Goal: Task Accomplishment & Management: Use online tool/utility

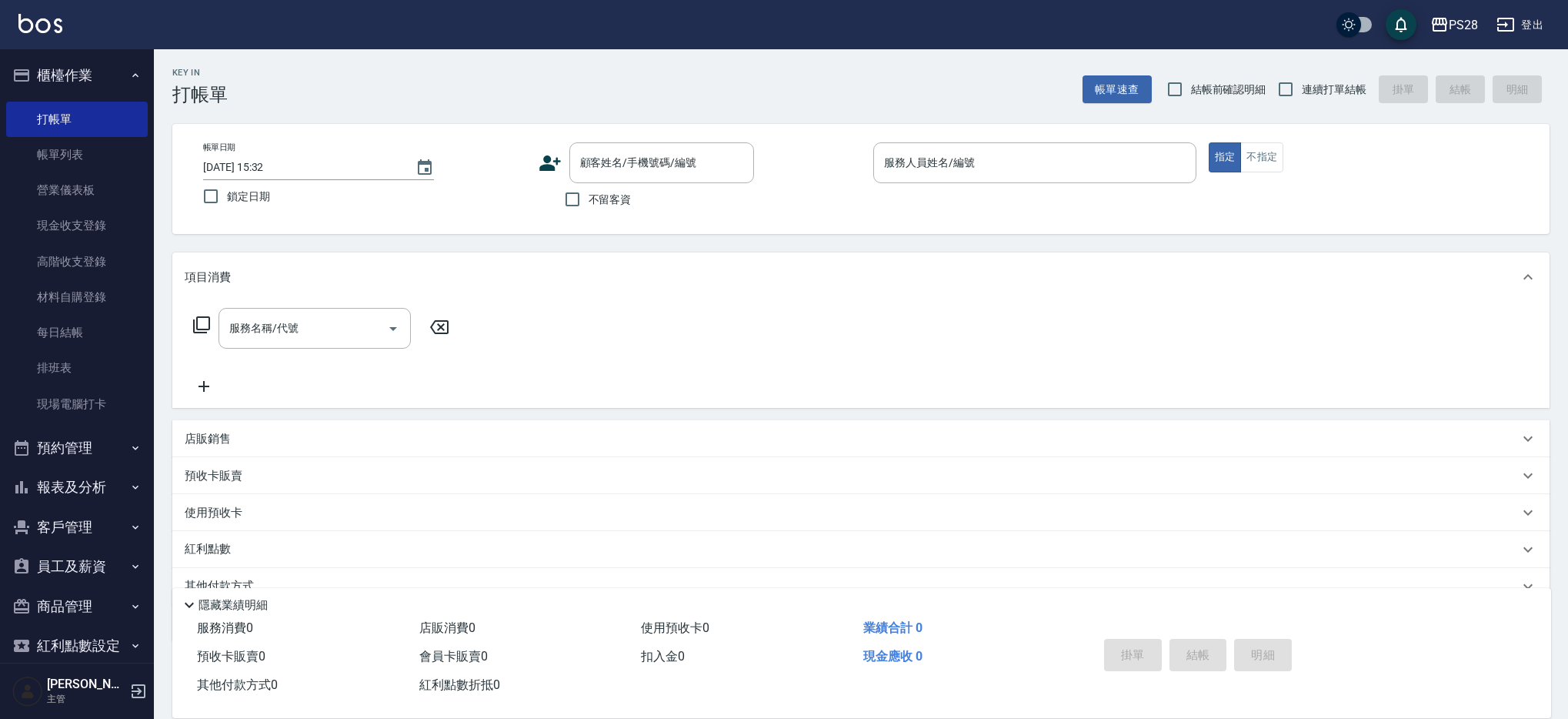
click at [611, 203] on span "不留客資" at bounding box center [609, 199] width 43 height 16
click at [588, 203] on input "不留客資" at bounding box center [572, 199] width 32 height 32
checkbox input "true"
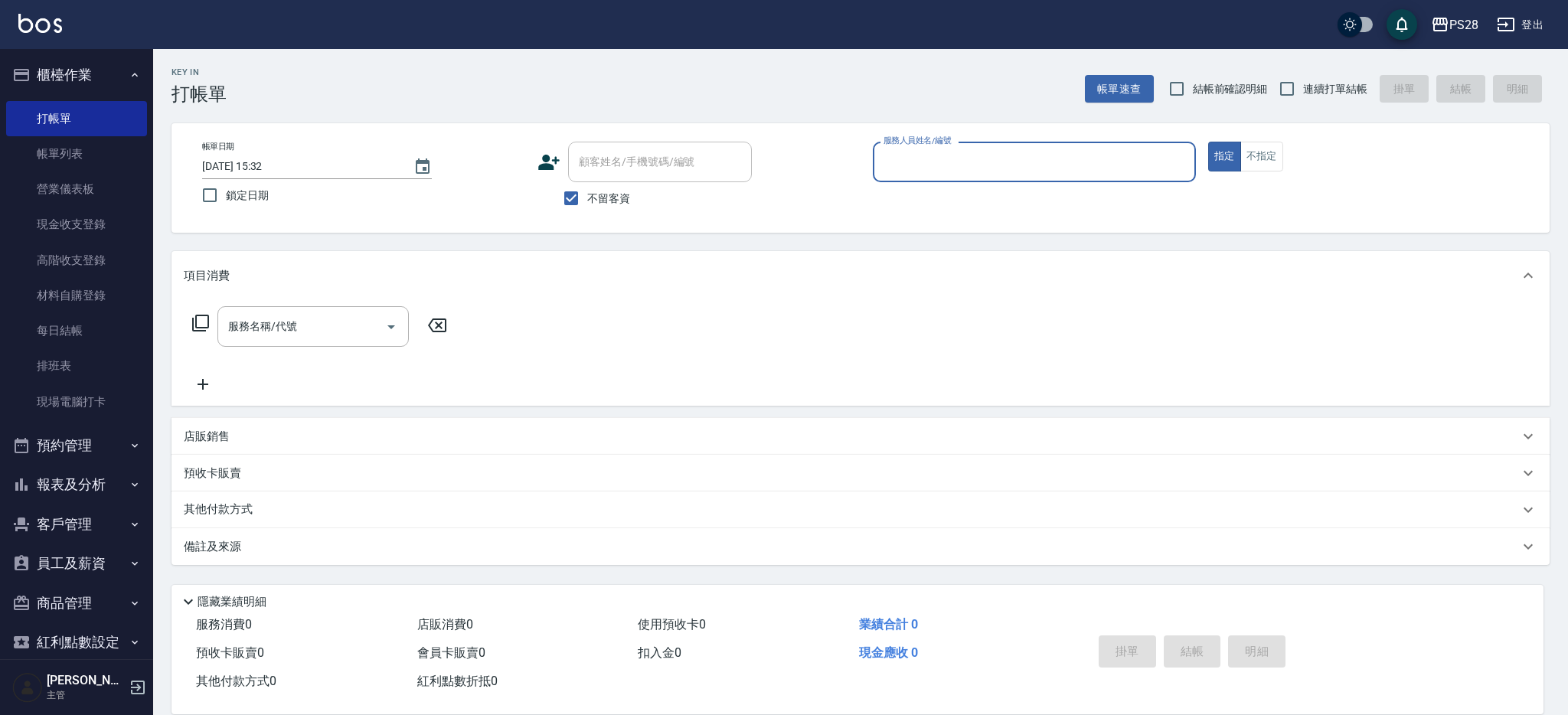
click at [1344, 97] on label "連續打單結帳" at bounding box center [1319, 89] width 97 height 32
click at [1302, 97] on input "連續打單結帳" at bounding box center [1286, 89] width 32 height 32
checkbox input "true"
click at [1088, 163] on input "服務人員姓名/編號" at bounding box center [1034, 162] width 309 height 27
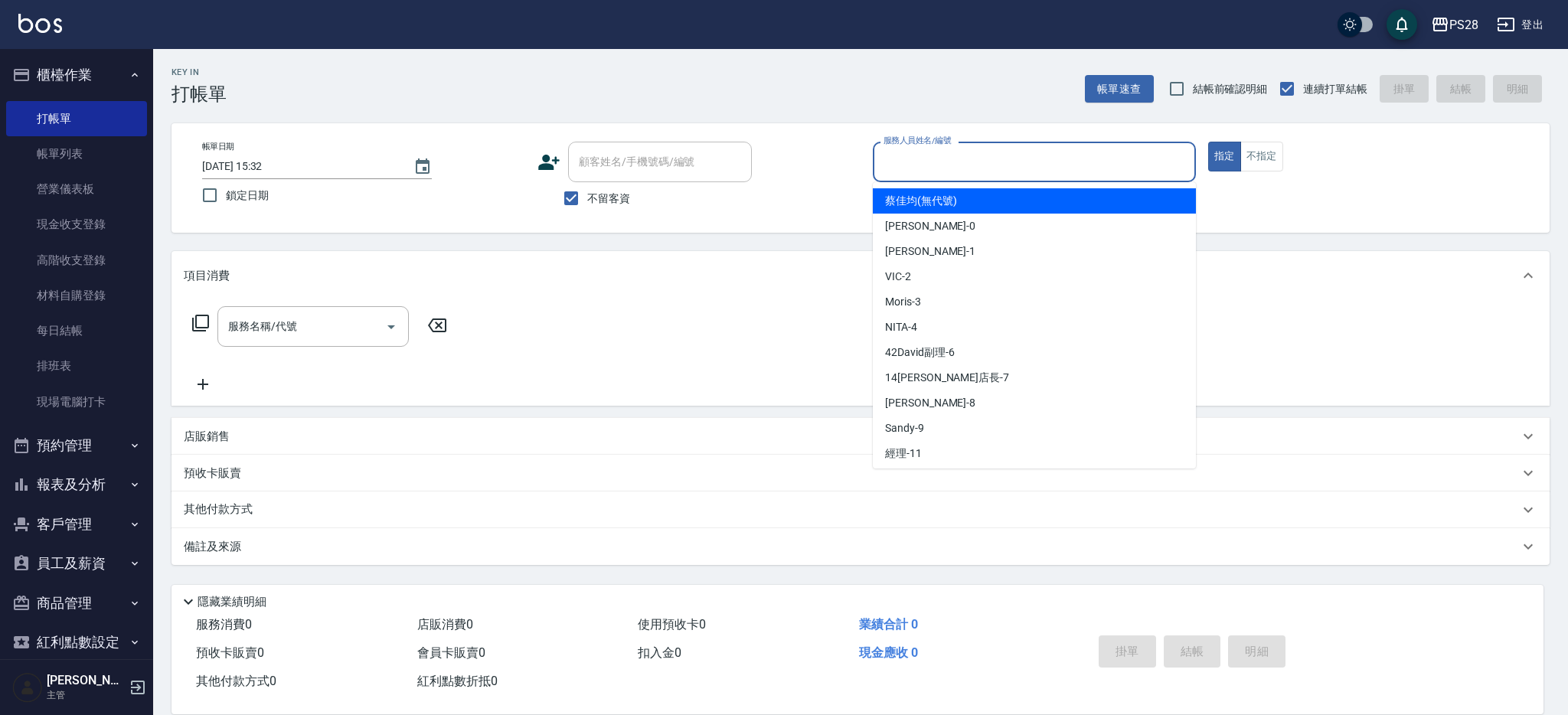
type input "ㄅ"
type input "[PERSON_NAME]-1"
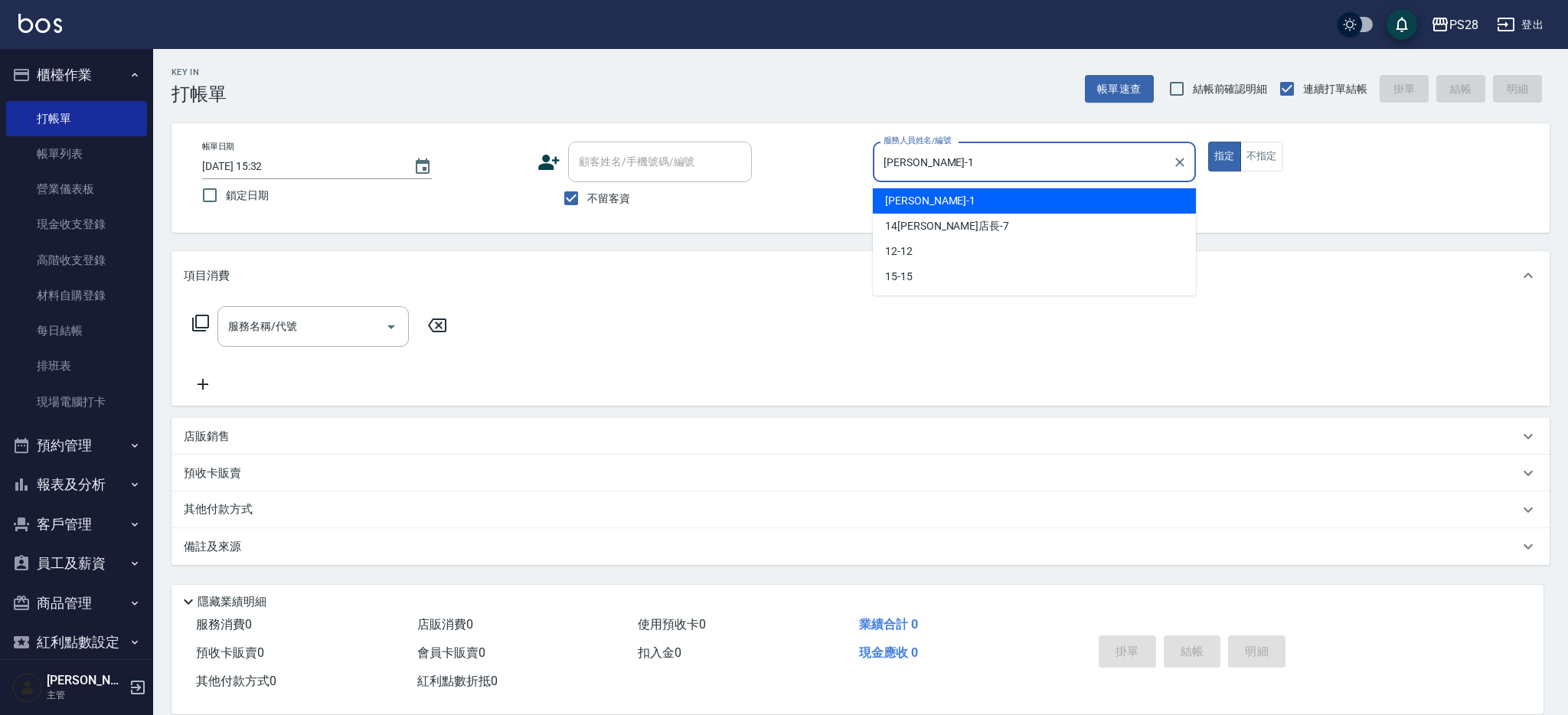
type button "true"
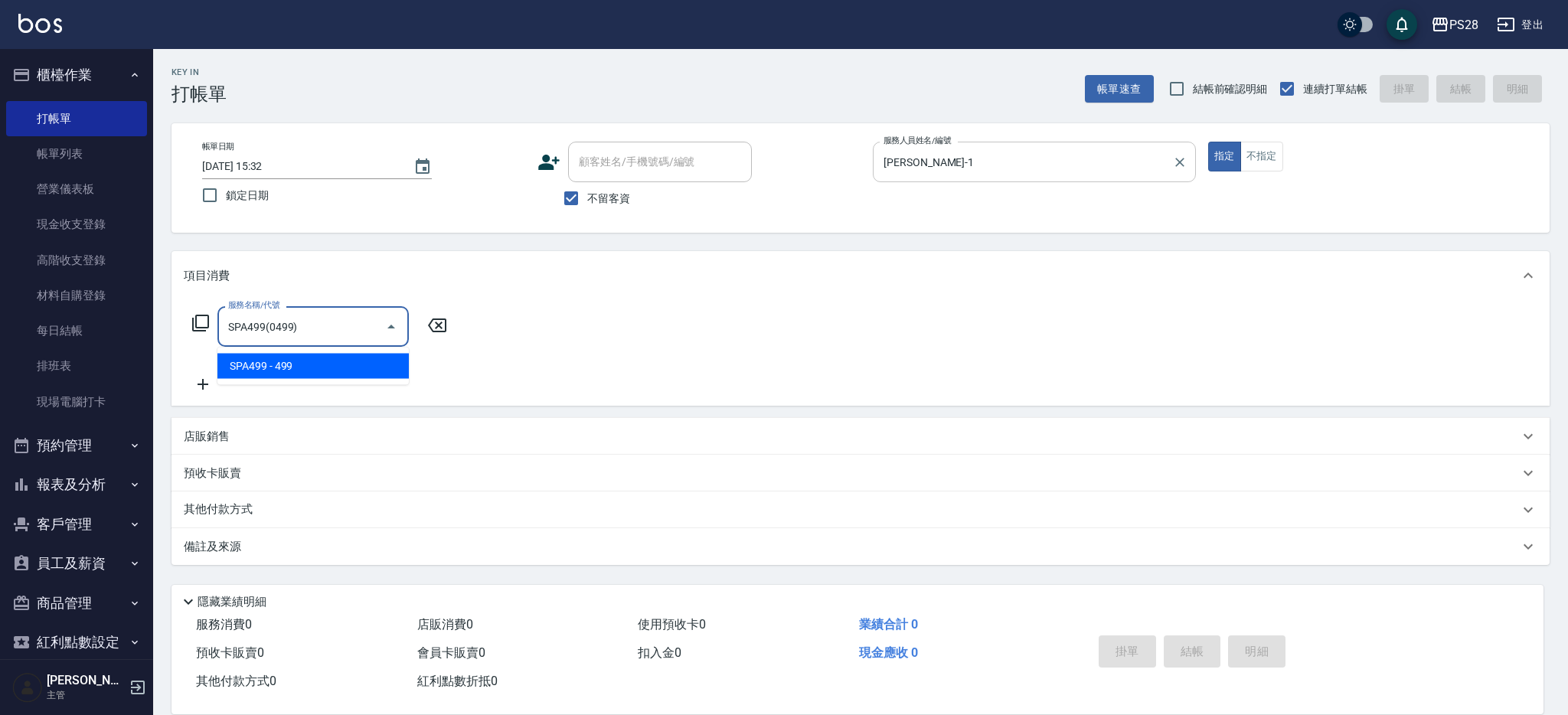
type input "SPA499(0499)"
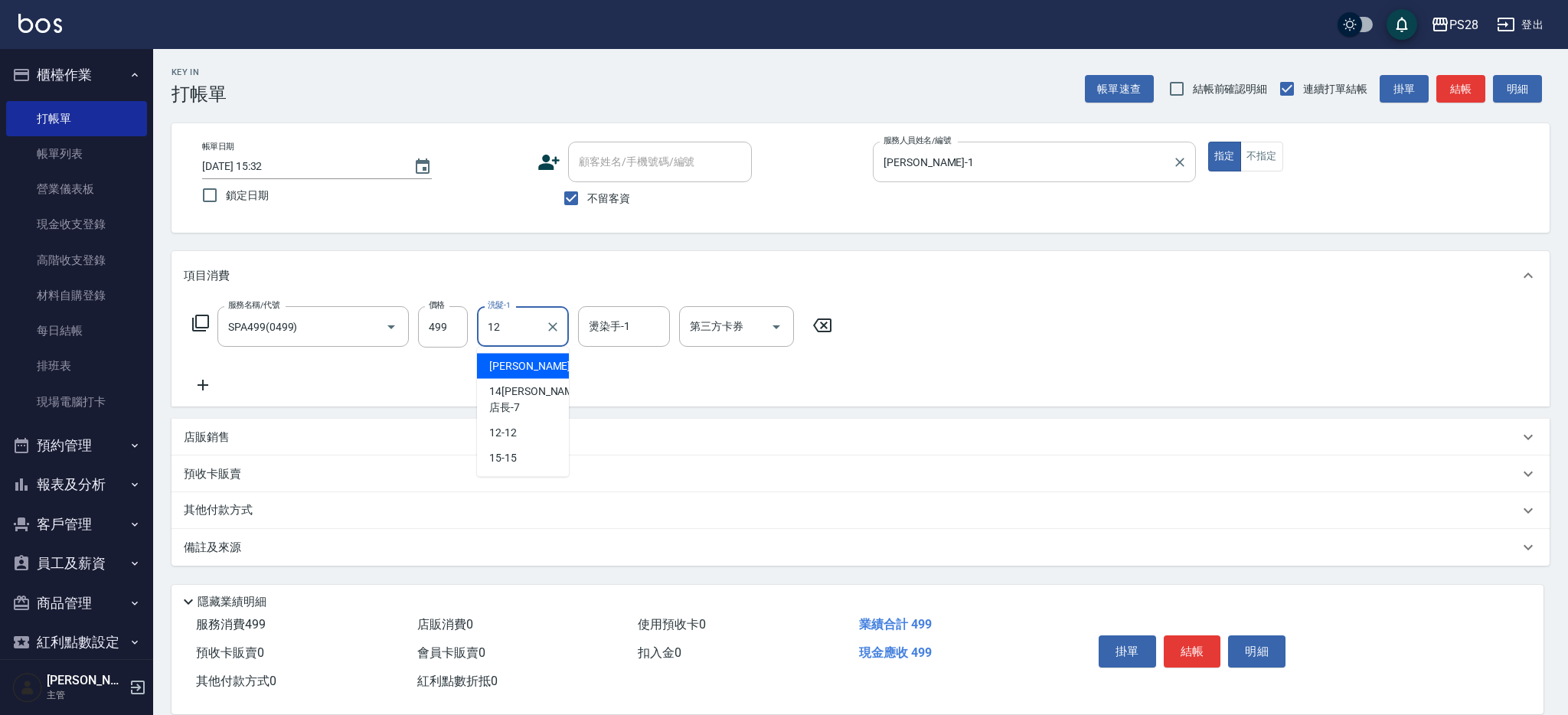
type input "12-12"
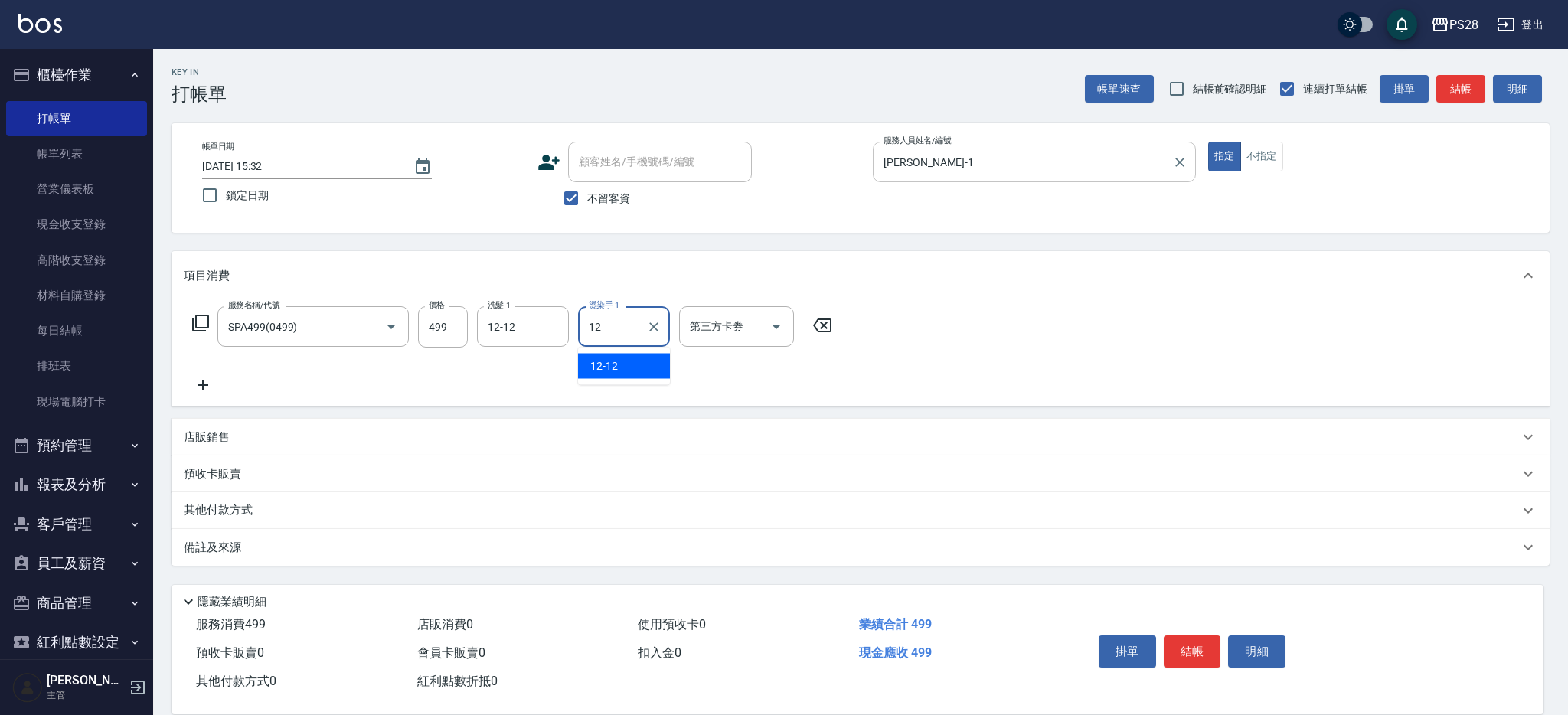
type input "12-12"
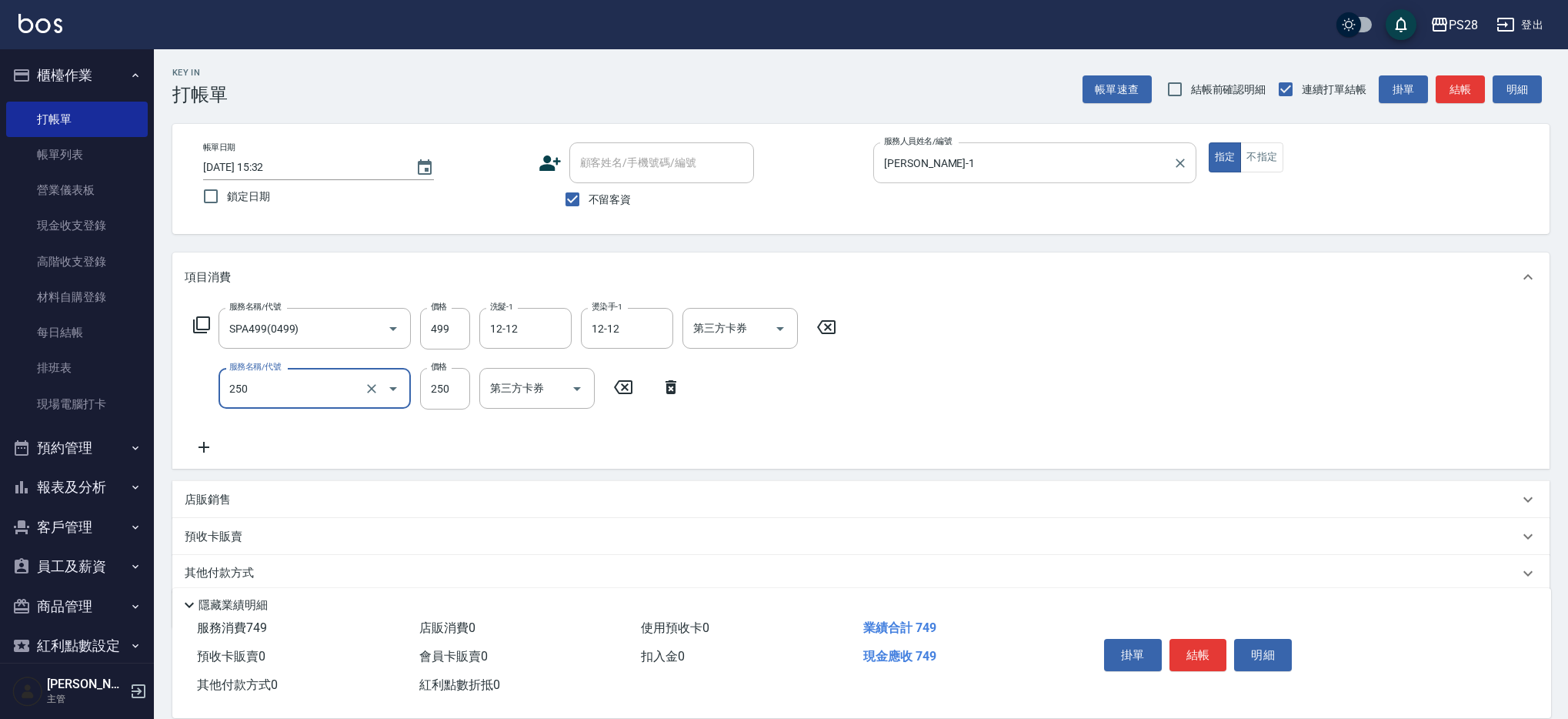
type input "單剪(250)"
type input "400"
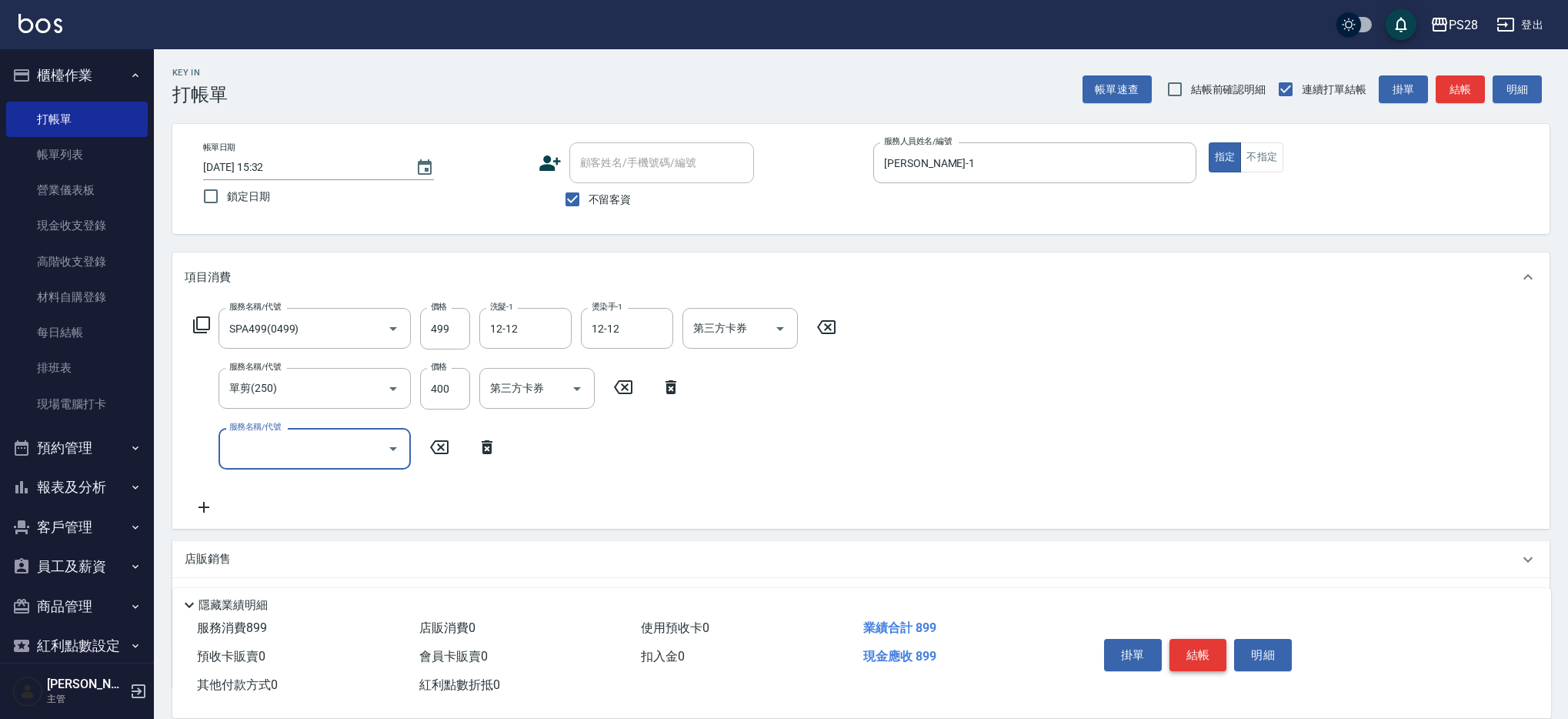
click at [1202, 649] on button "結帳" at bounding box center [1199, 655] width 58 height 32
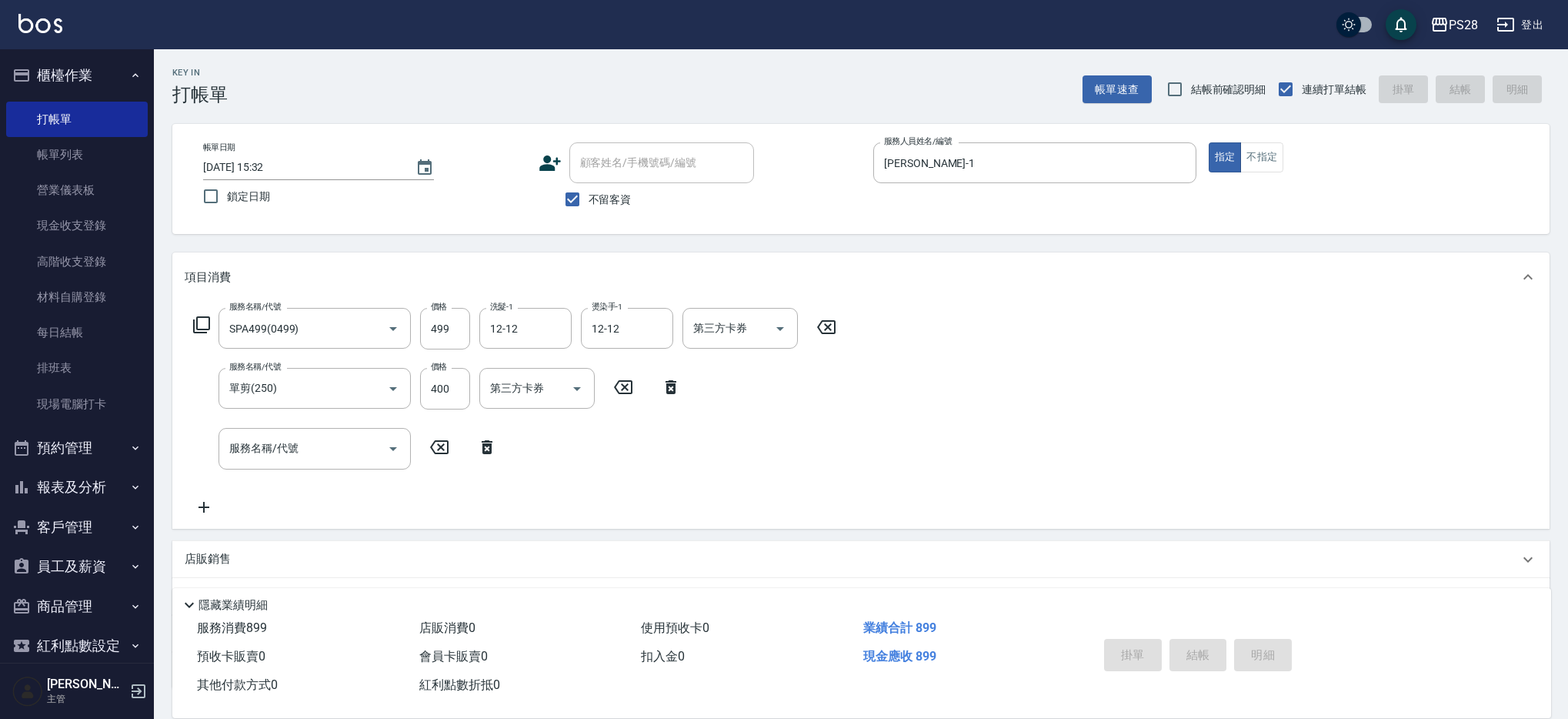
type input "[DATE] 19:00"
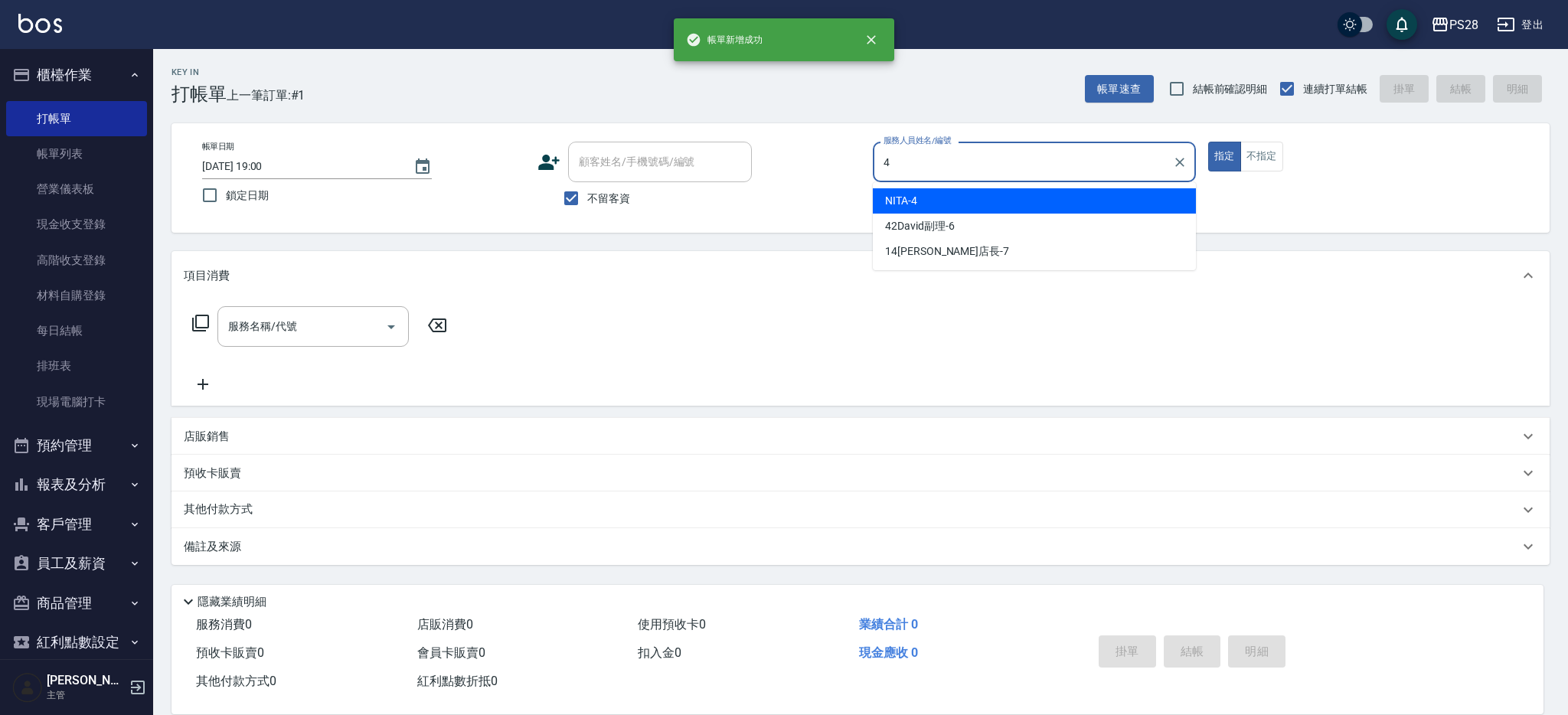
type input "NITA-4"
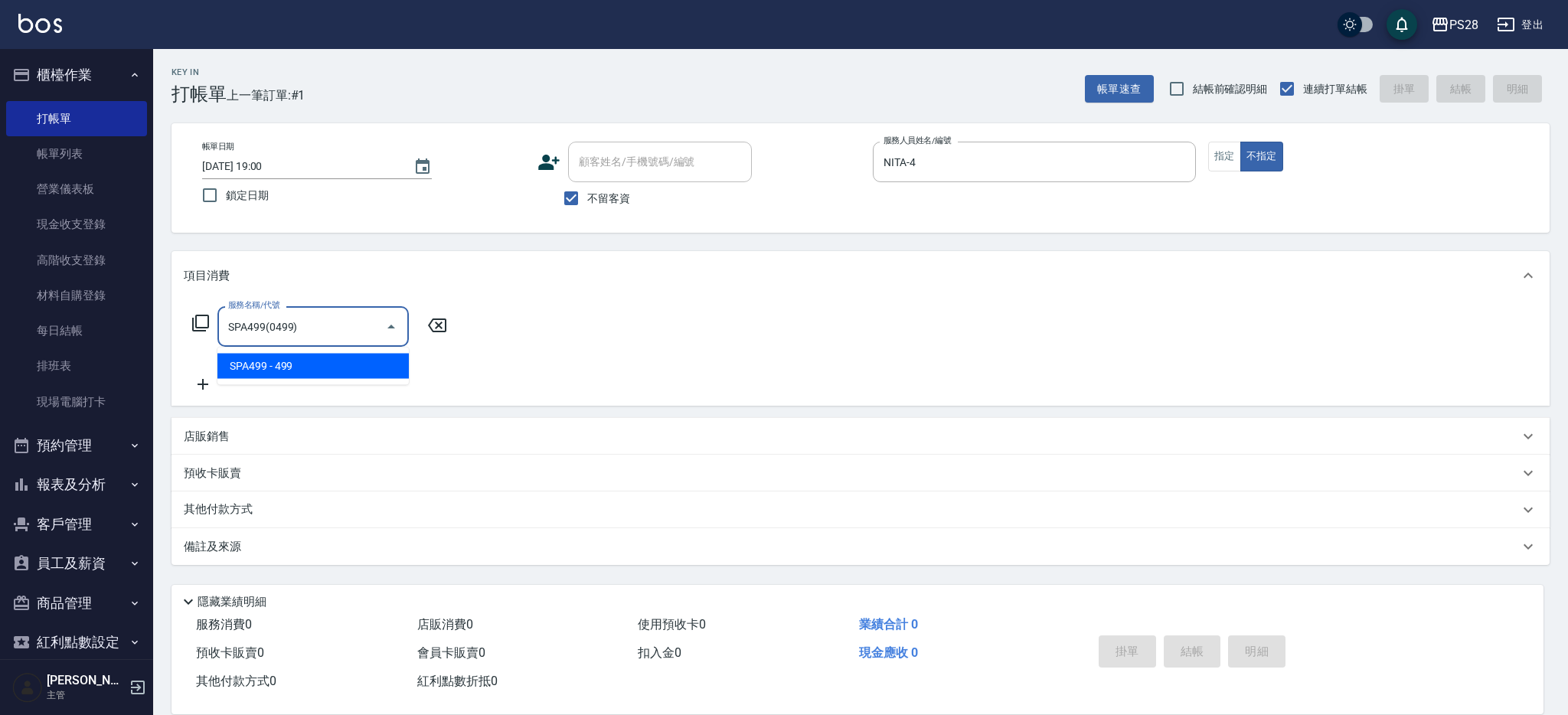
type input "SPA499(0499)"
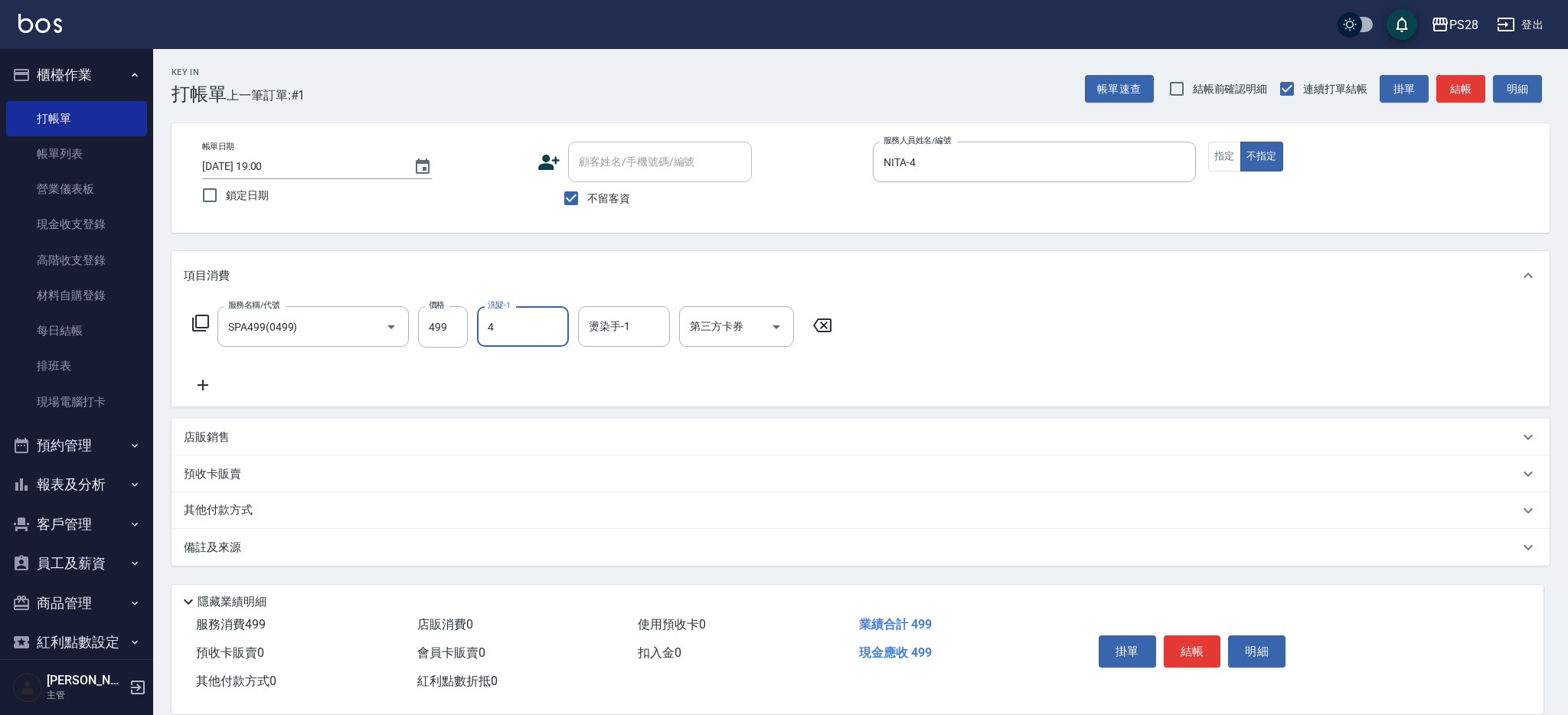
type input "NITA-4"
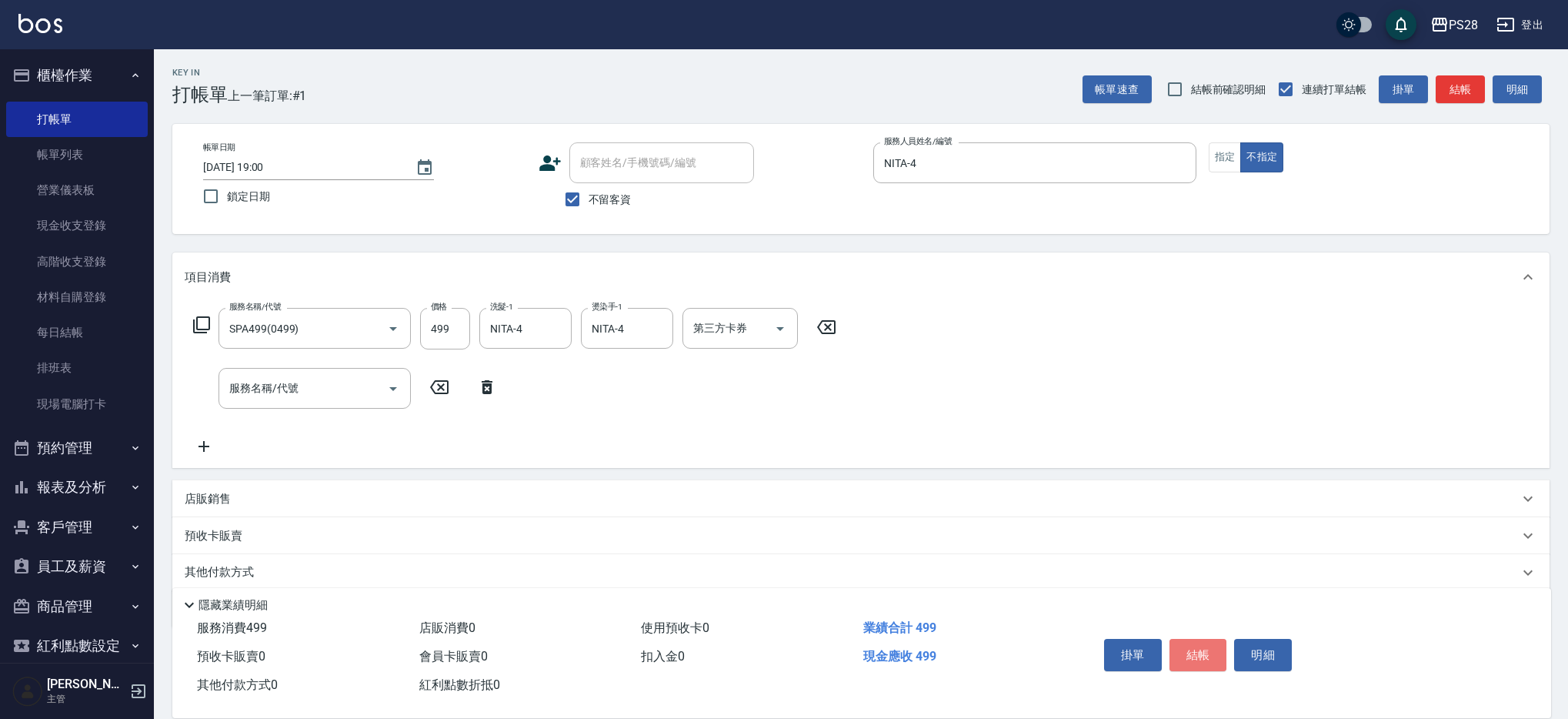
click at [1186, 648] on button "結帳" at bounding box center [1199, 655] width 58 height 32
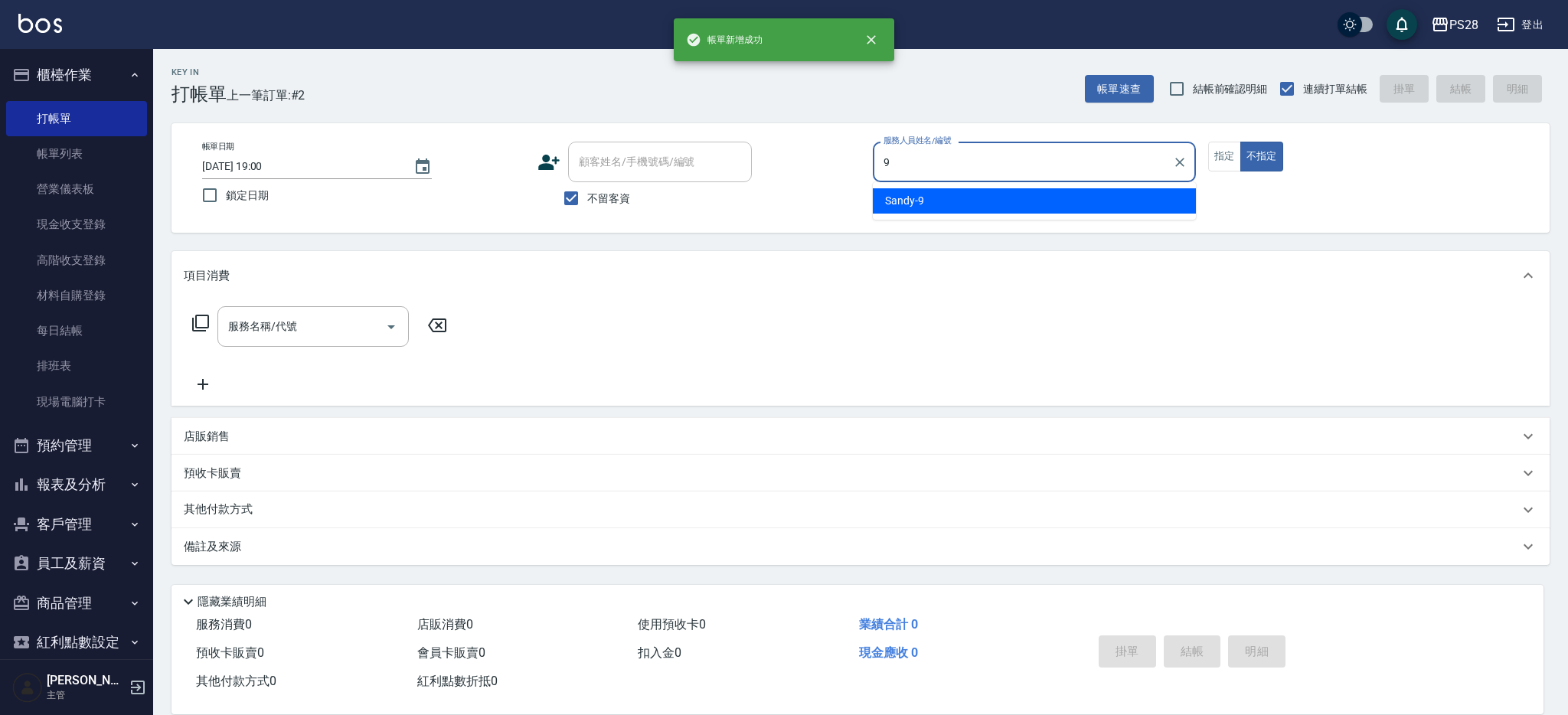
type input "Sandy-9"
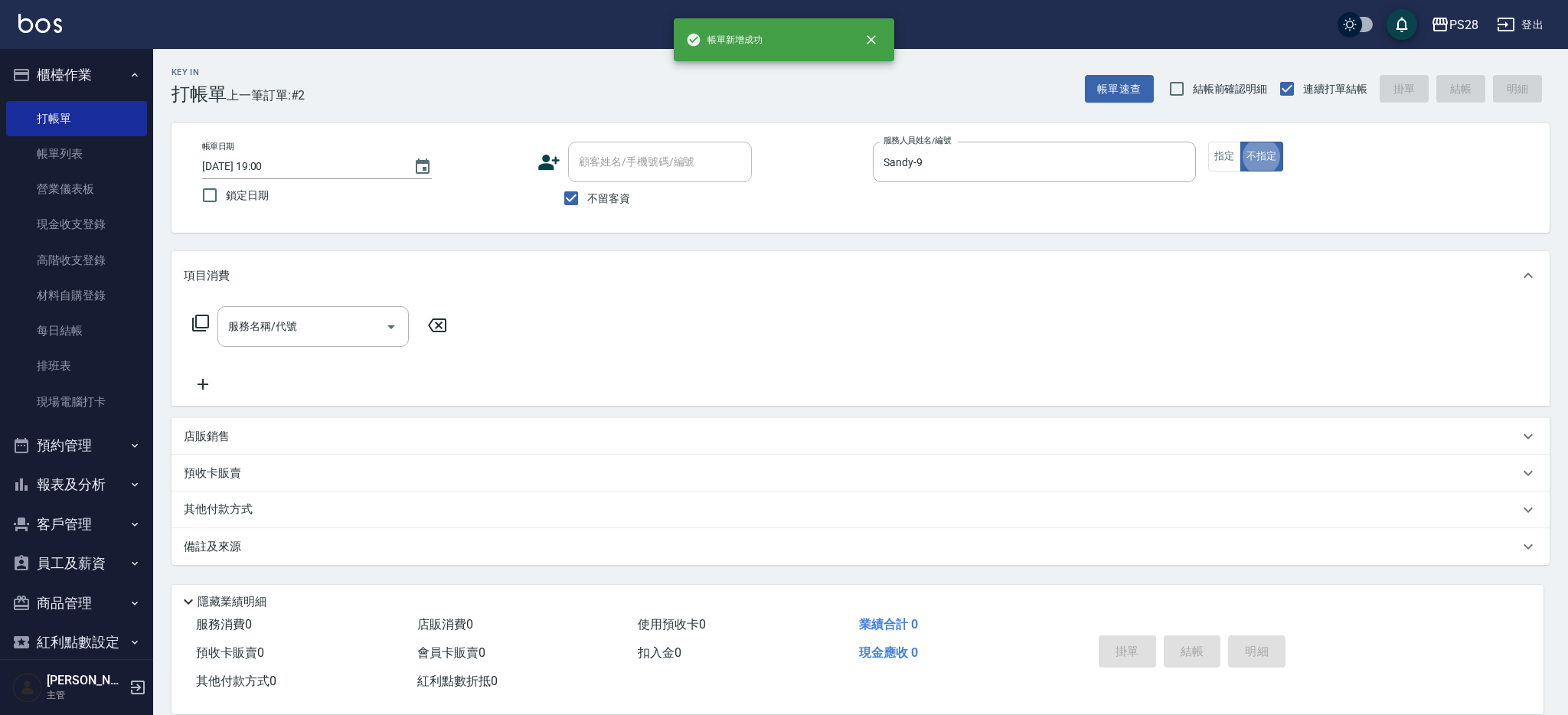
type button "false"
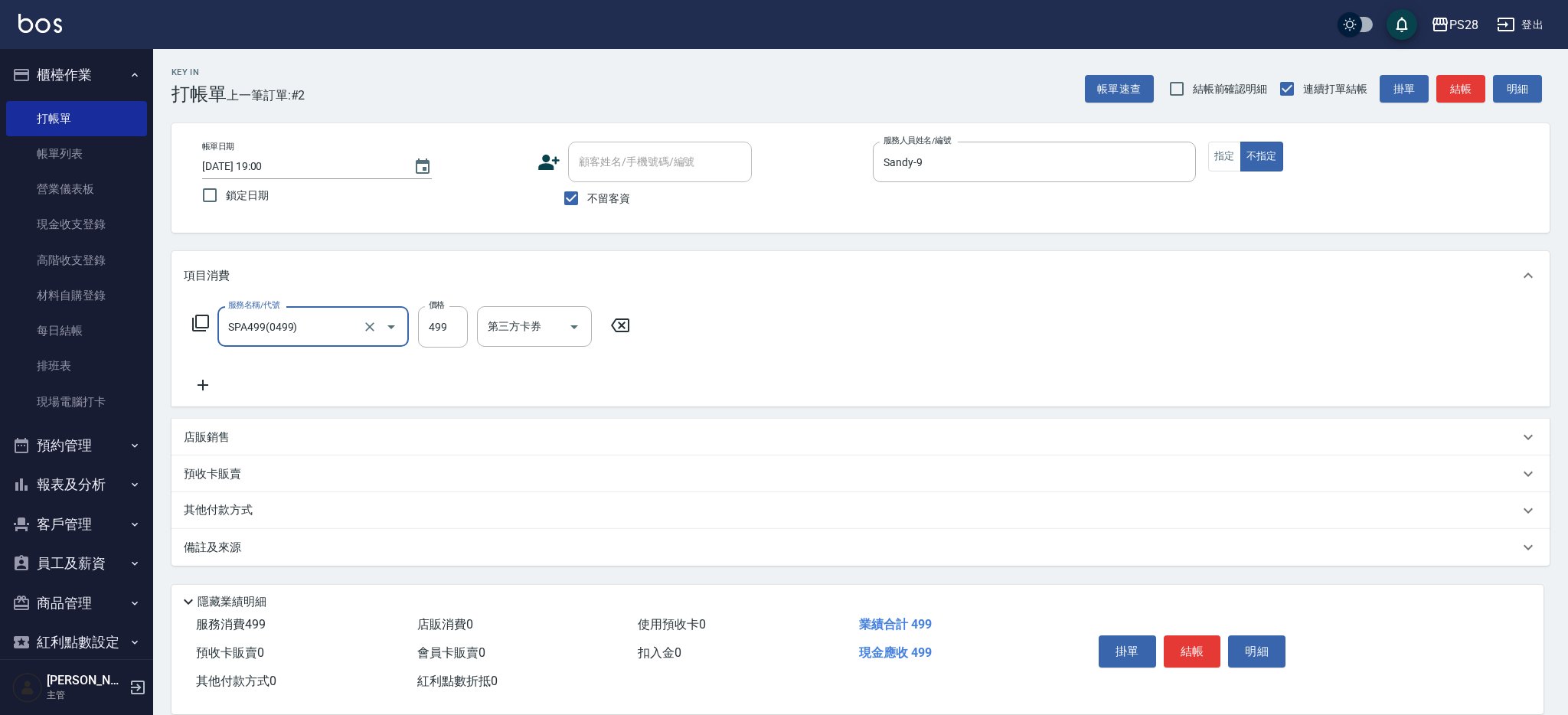
type input "SPA499(0499)"
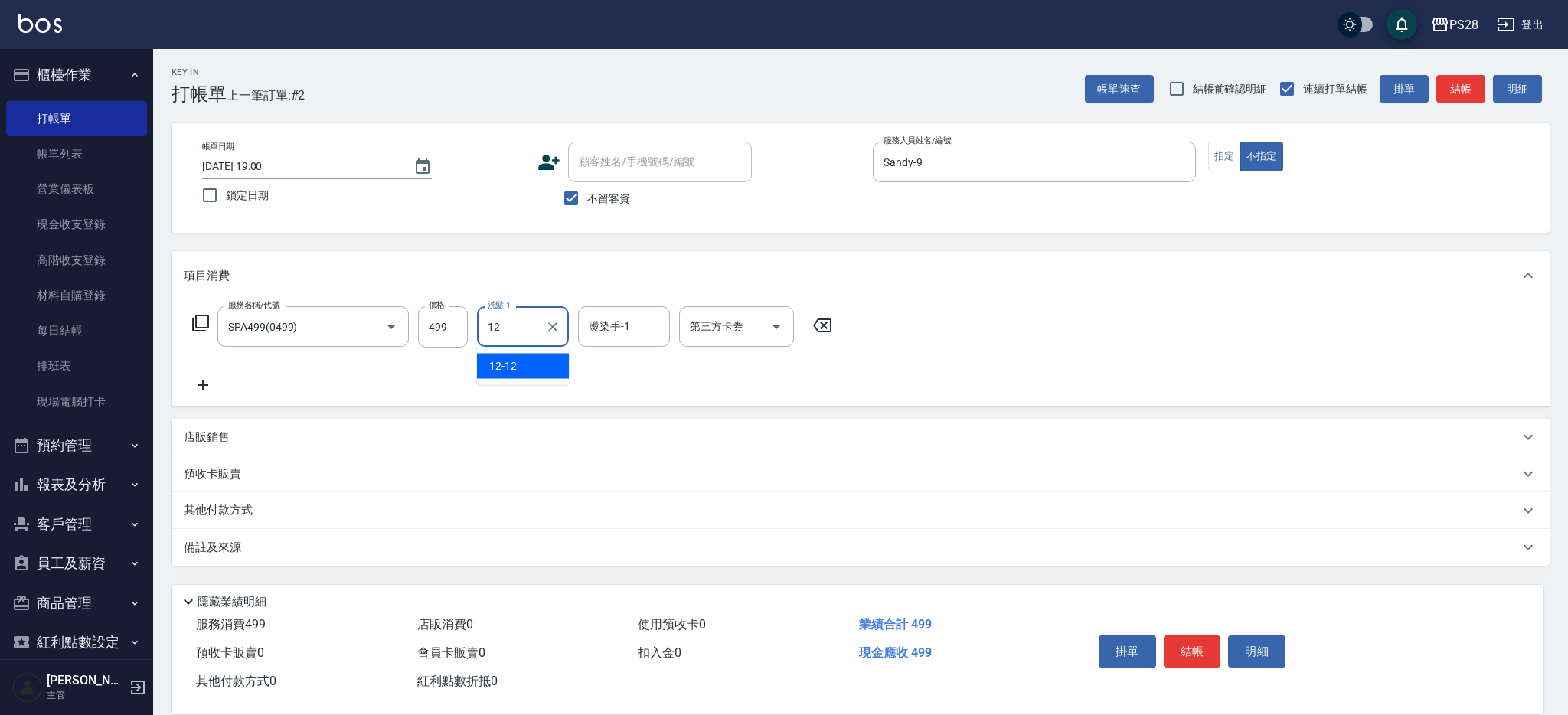
type input "12-12"
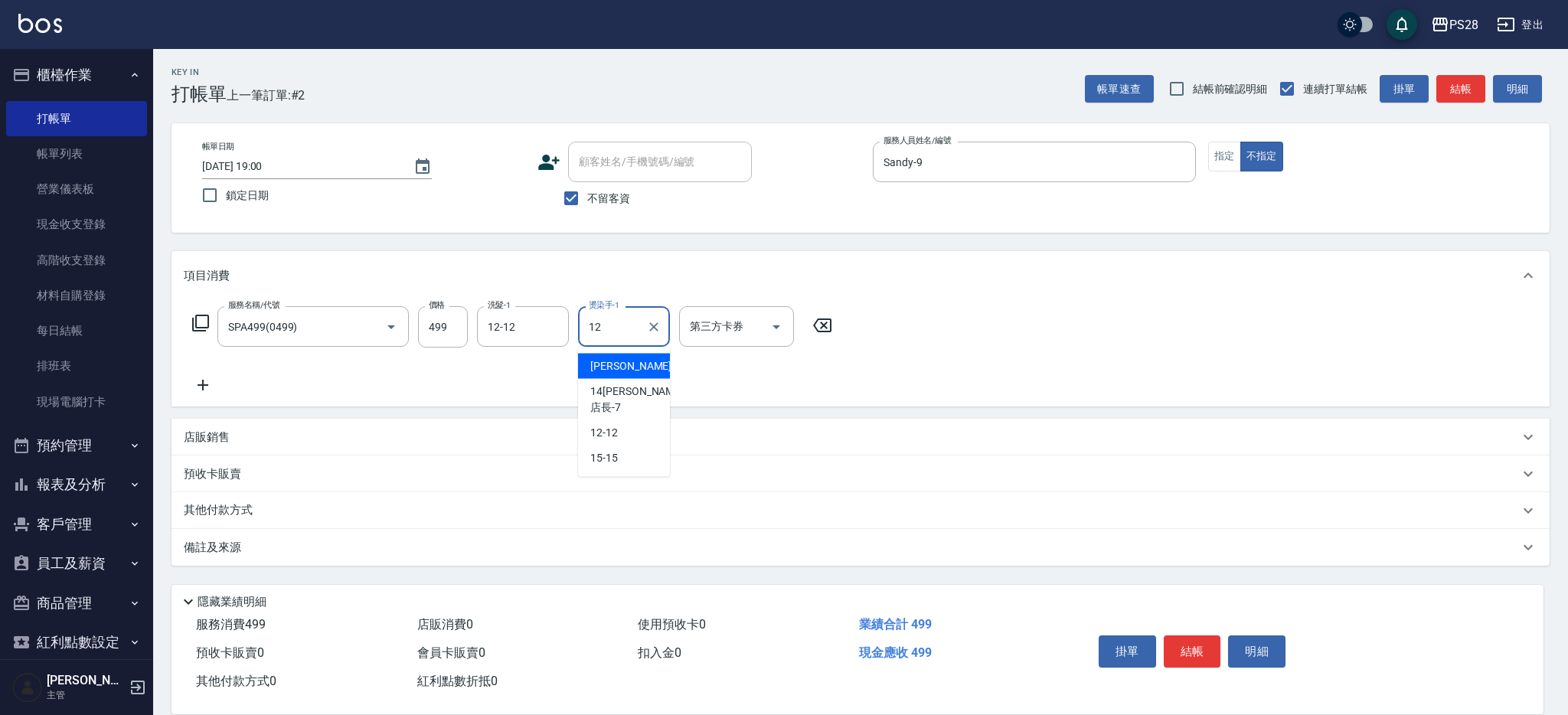
type input "12-12"
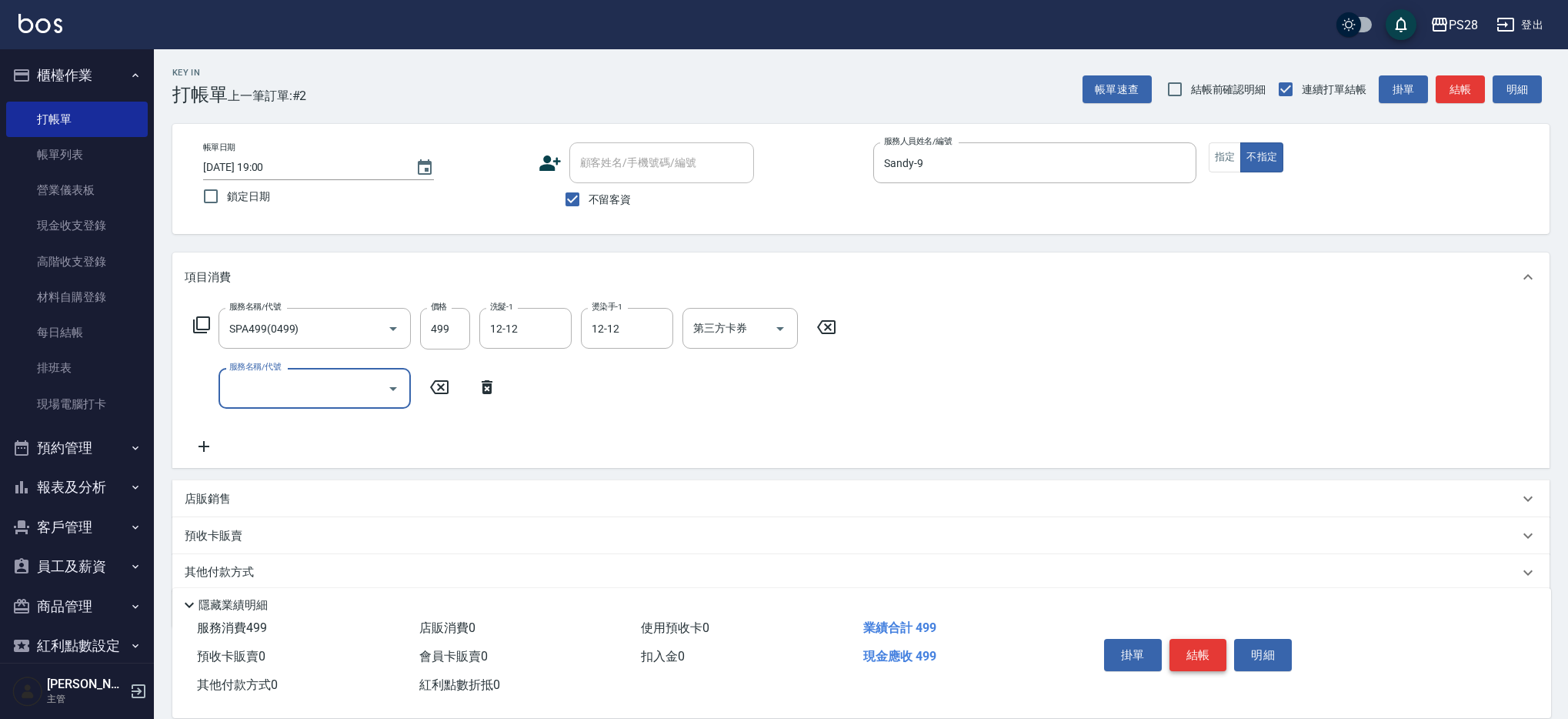
click at [1190, 643] on button "結帳" at bounding box center [1199, 655] width 58 height 32
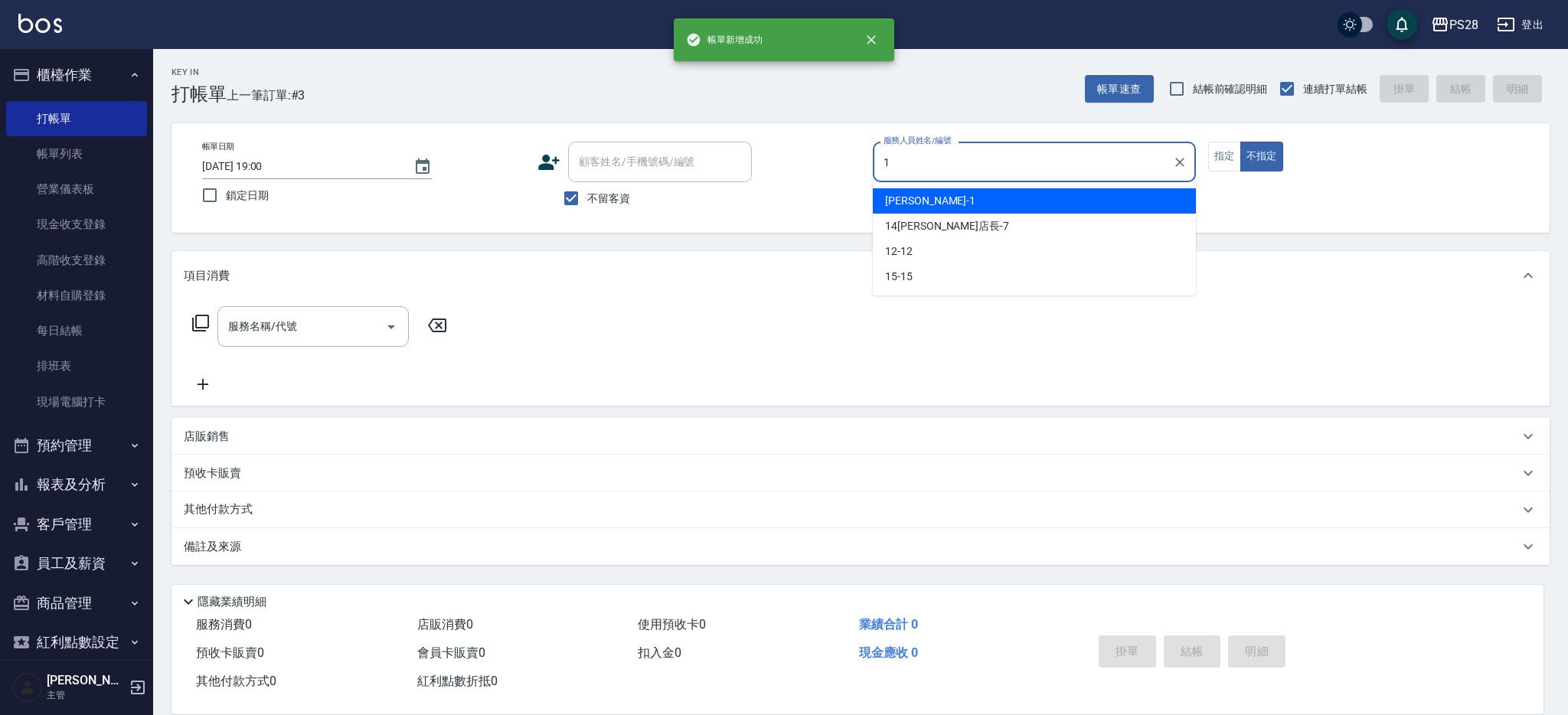
type input "[PERSON_NAME]-1"
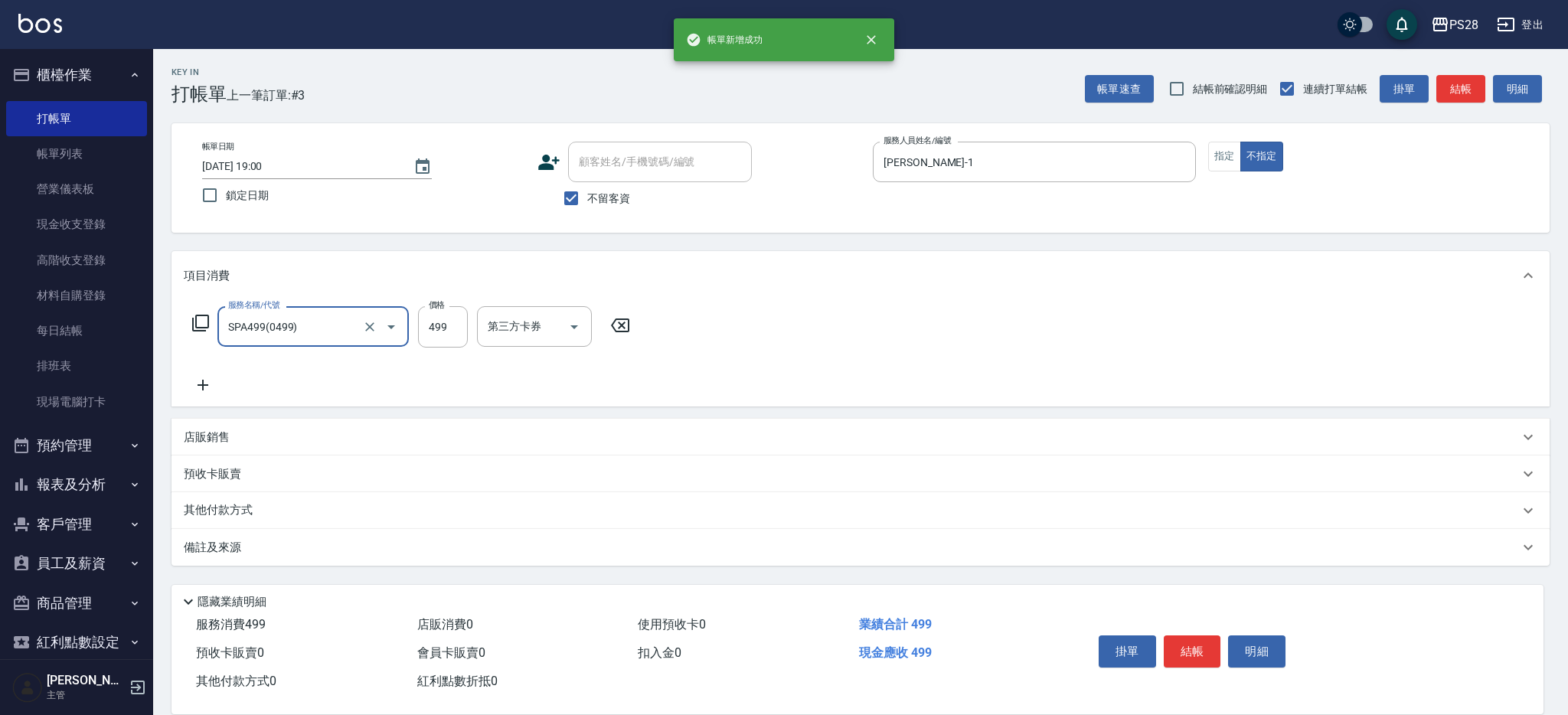
type input "SPA499(0499)"
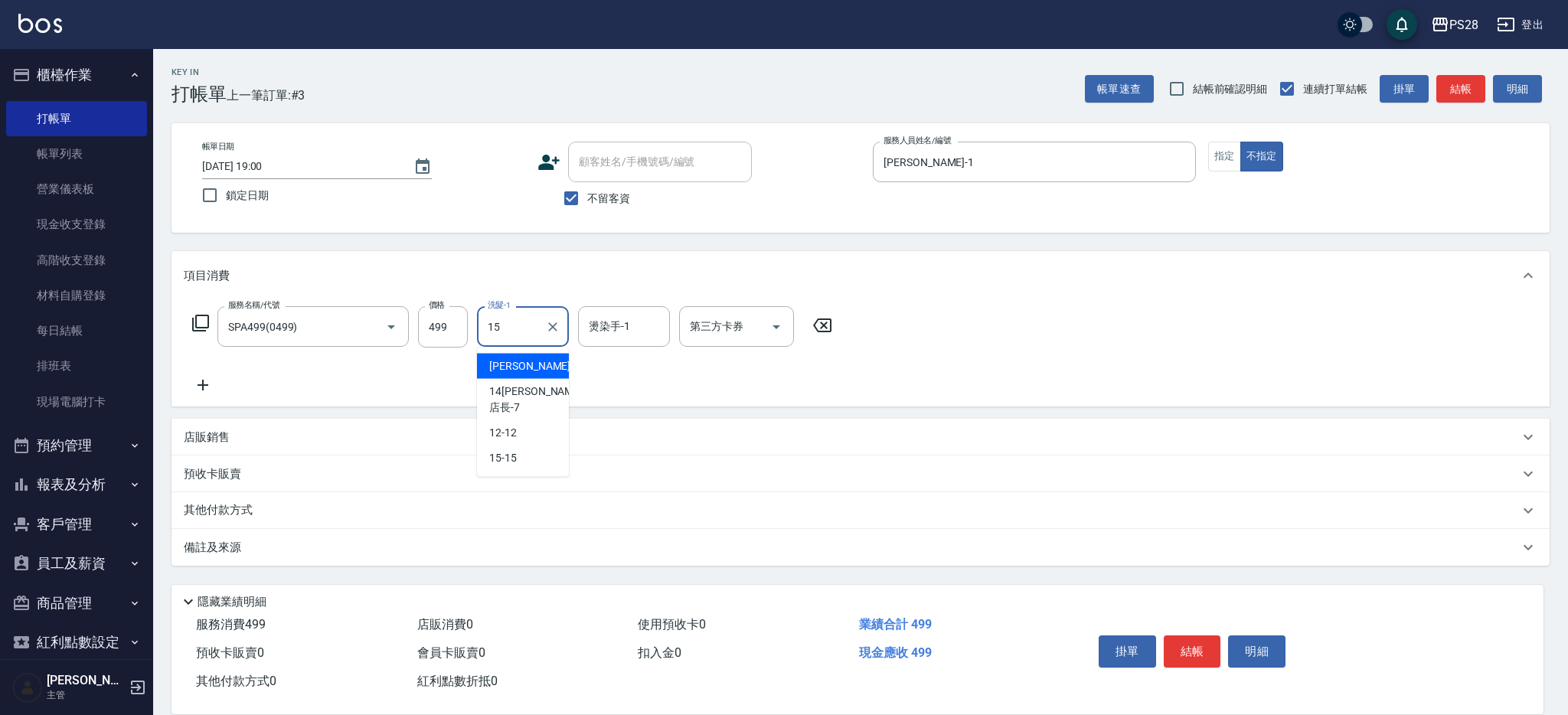
type input "15-15"
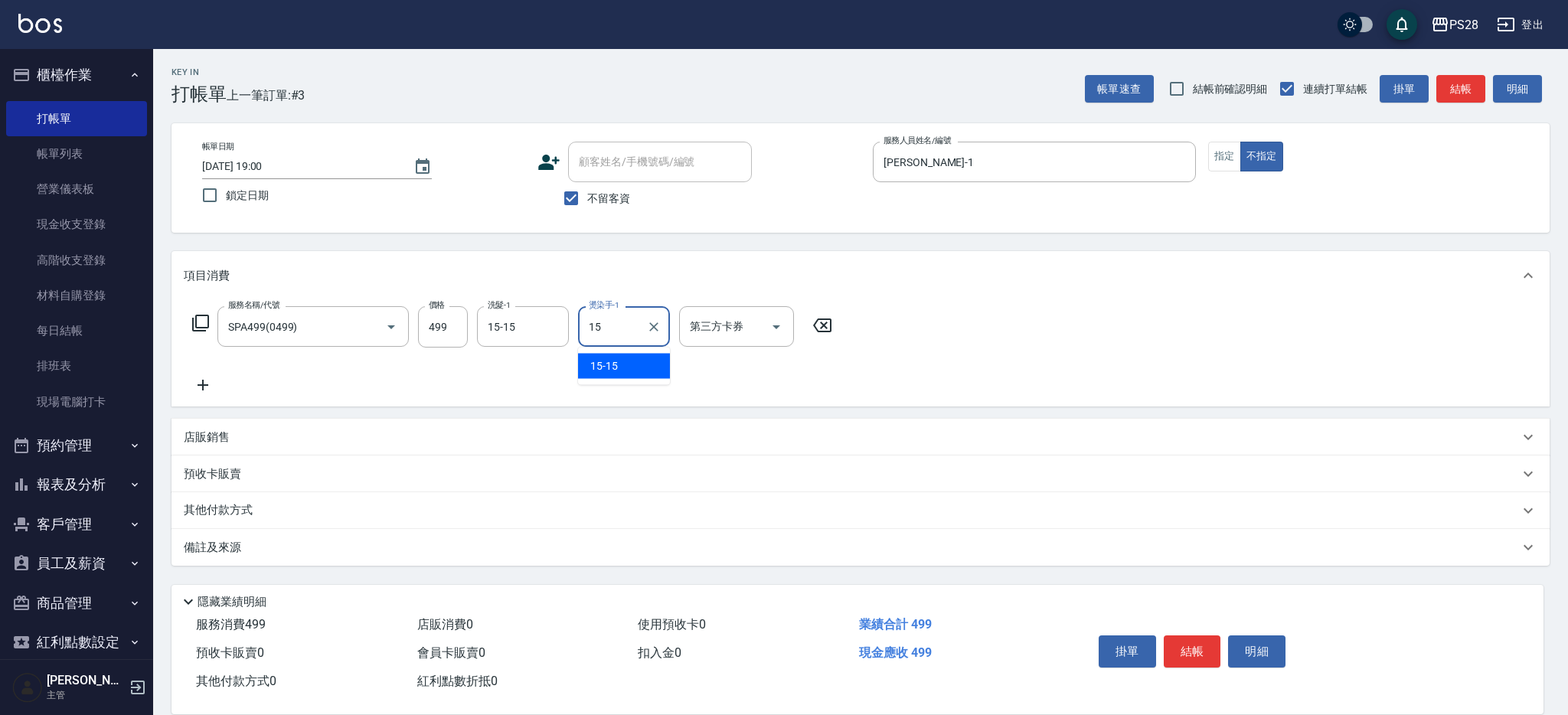
type input "15-15"
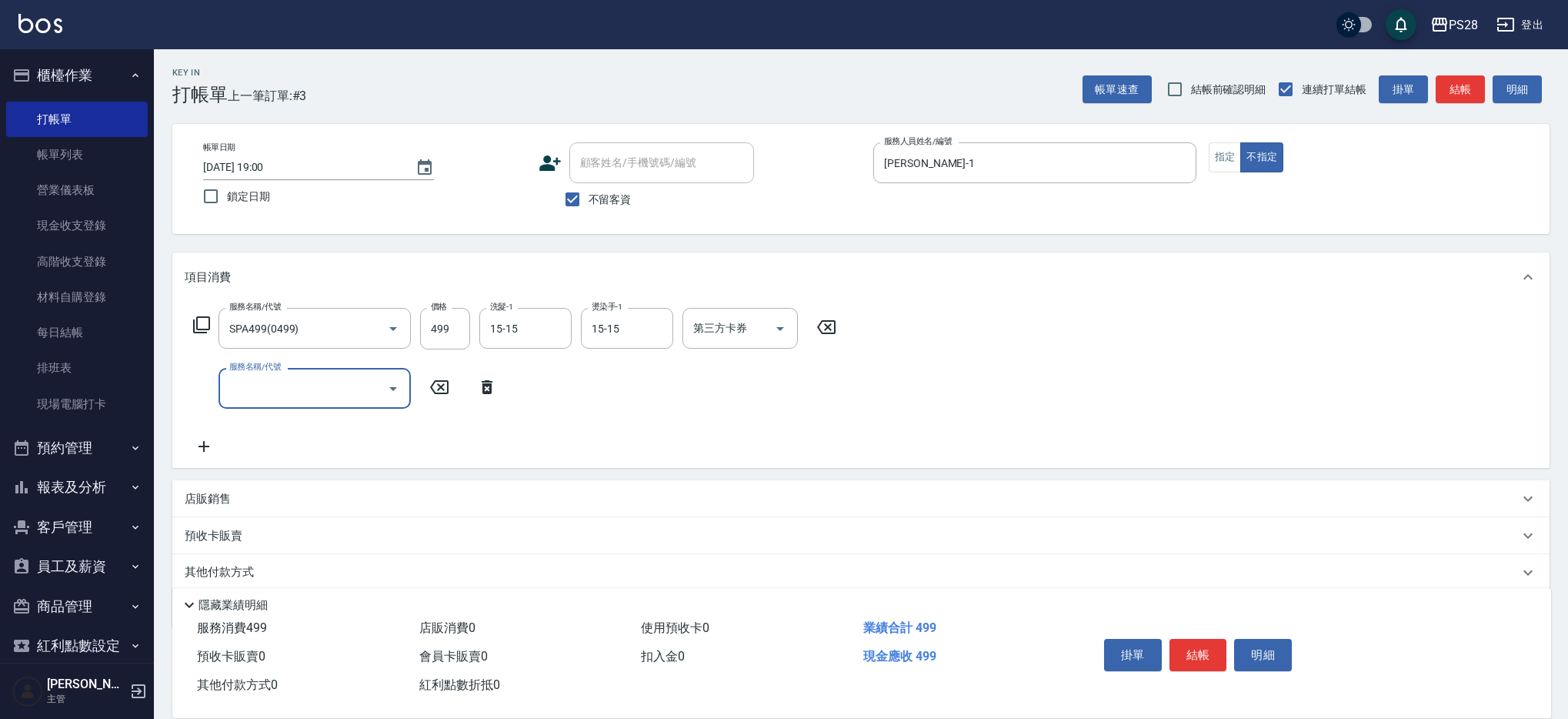
drag, startPoint x: 1208, startPoint y: 653, endPoint x: 1310, endPoint y: 538, distance: 153.7
click at [1209, 652] on button "結帳" at bounding box center [1199, 655] width 58 height 32
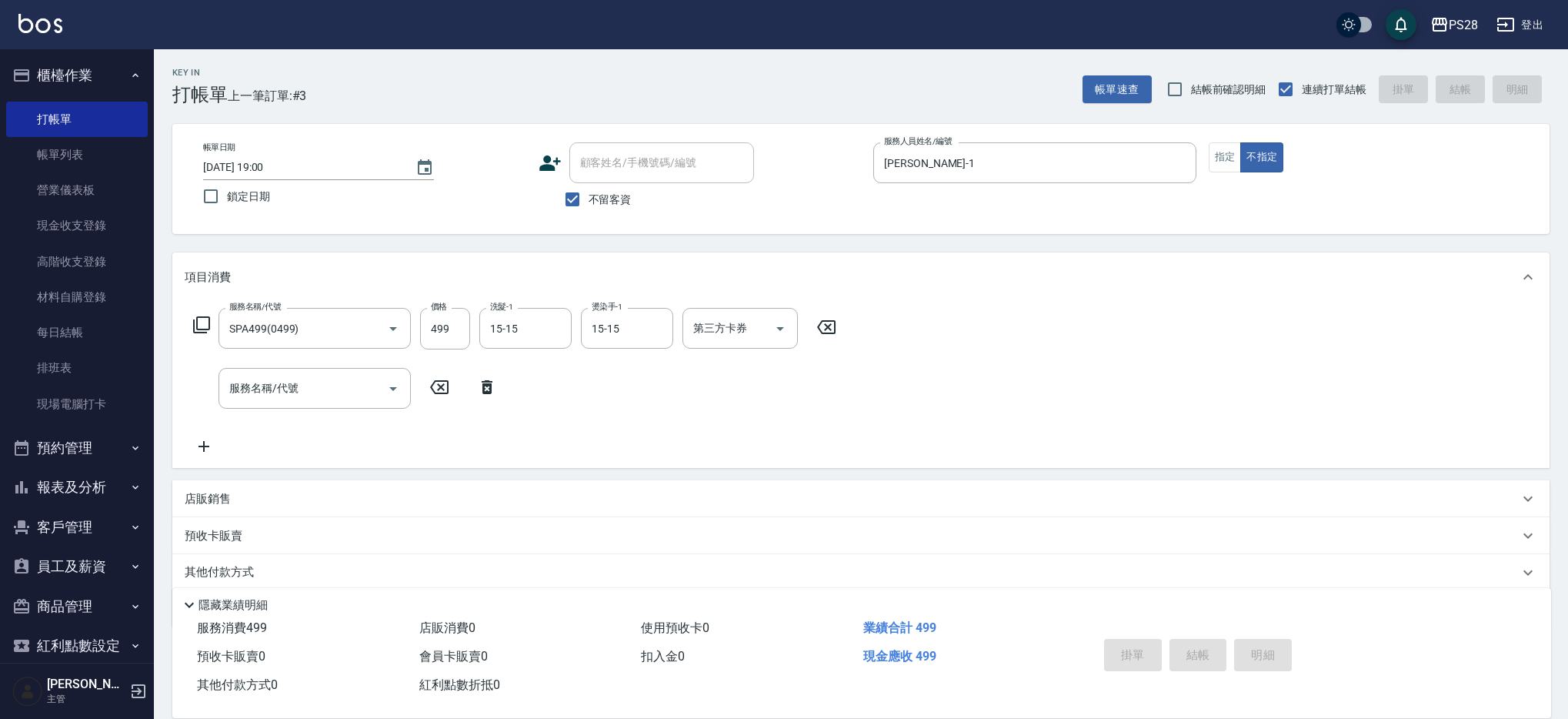
type input "[DATE] 19:01"
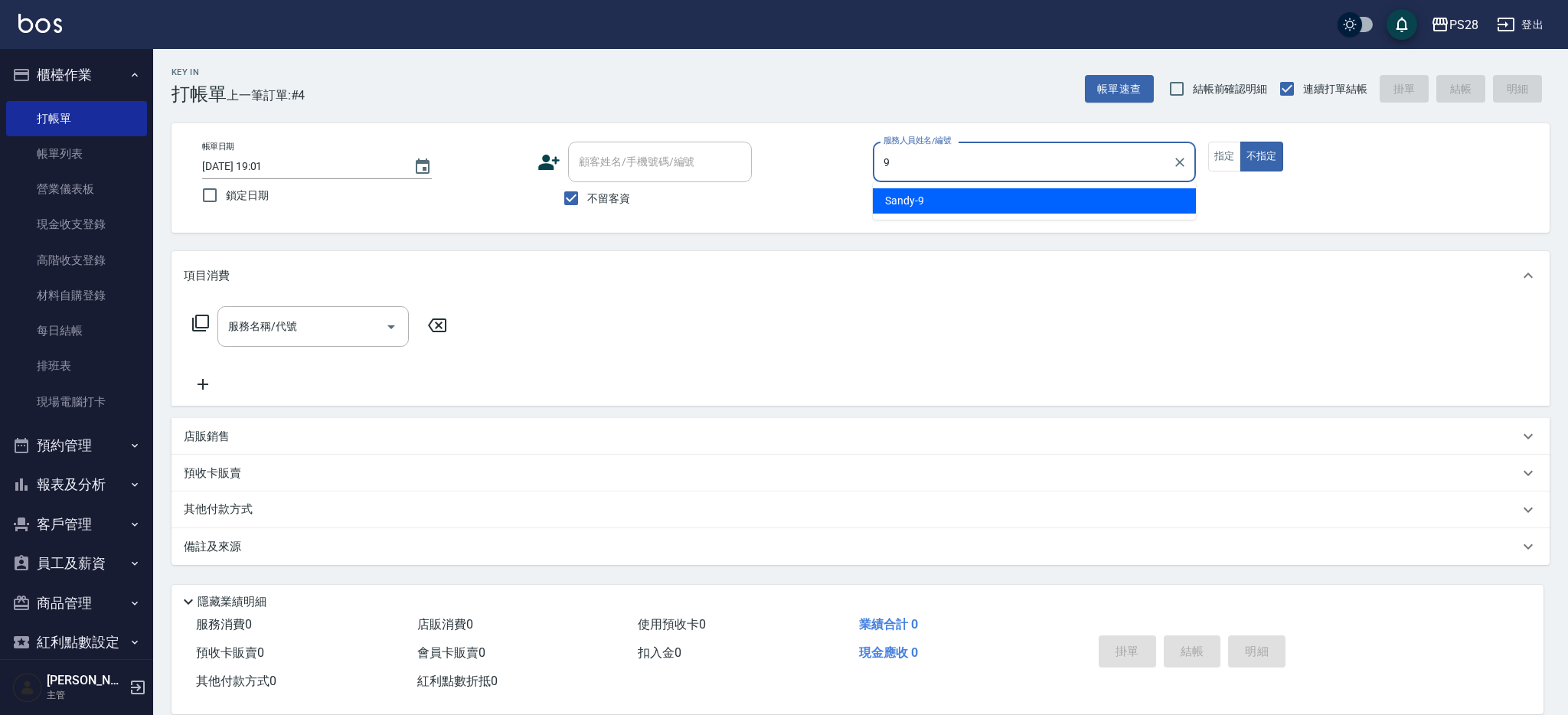
type input "Sandy-9"
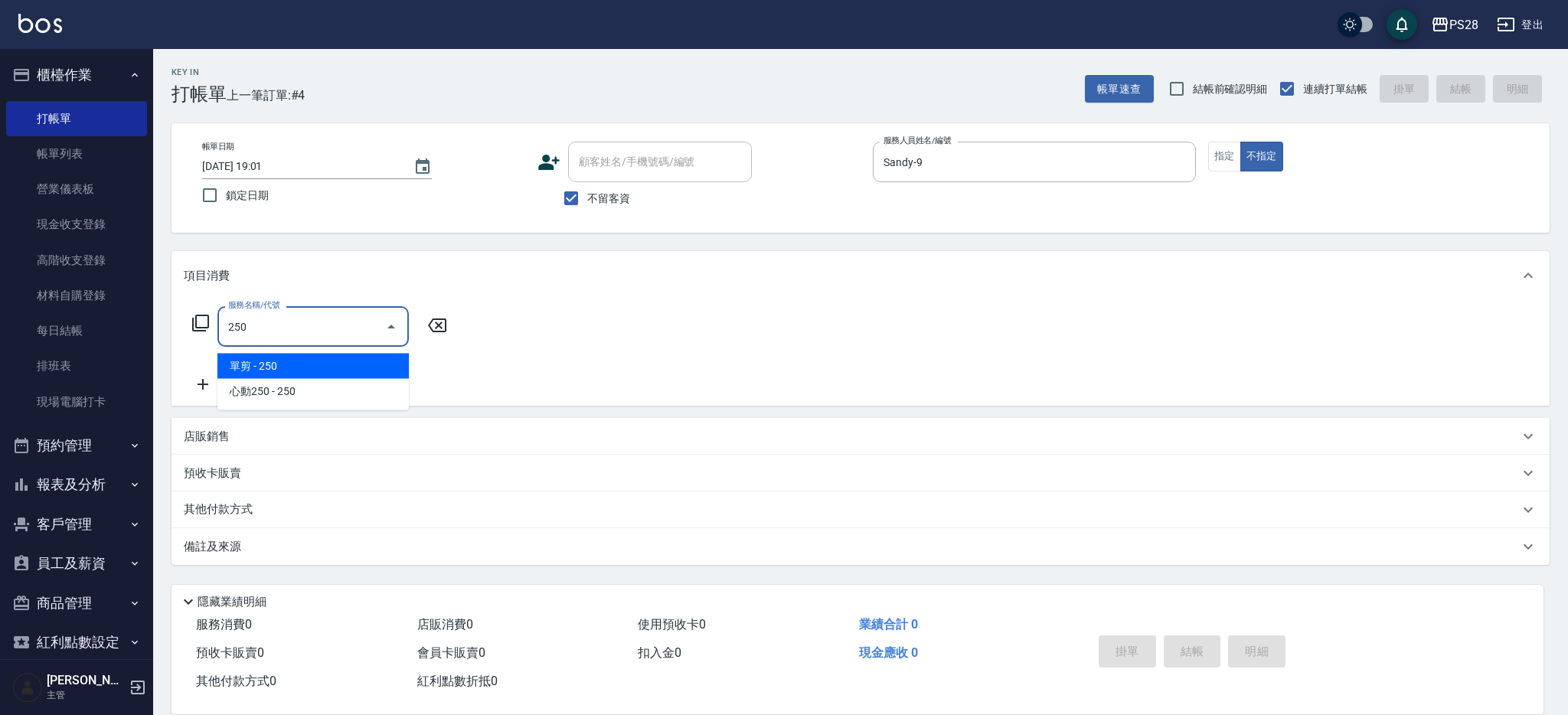
type input "單剪(250)"
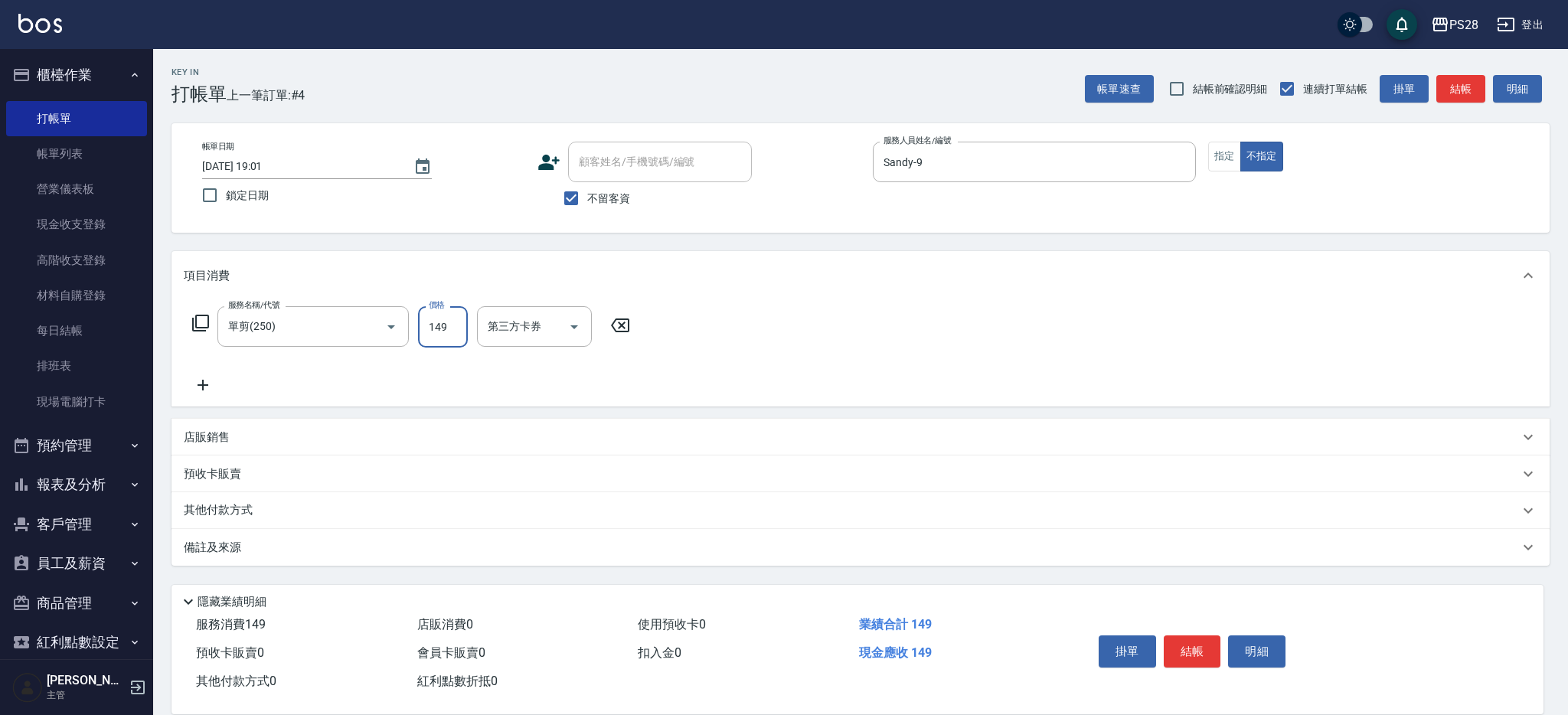
type input "149"
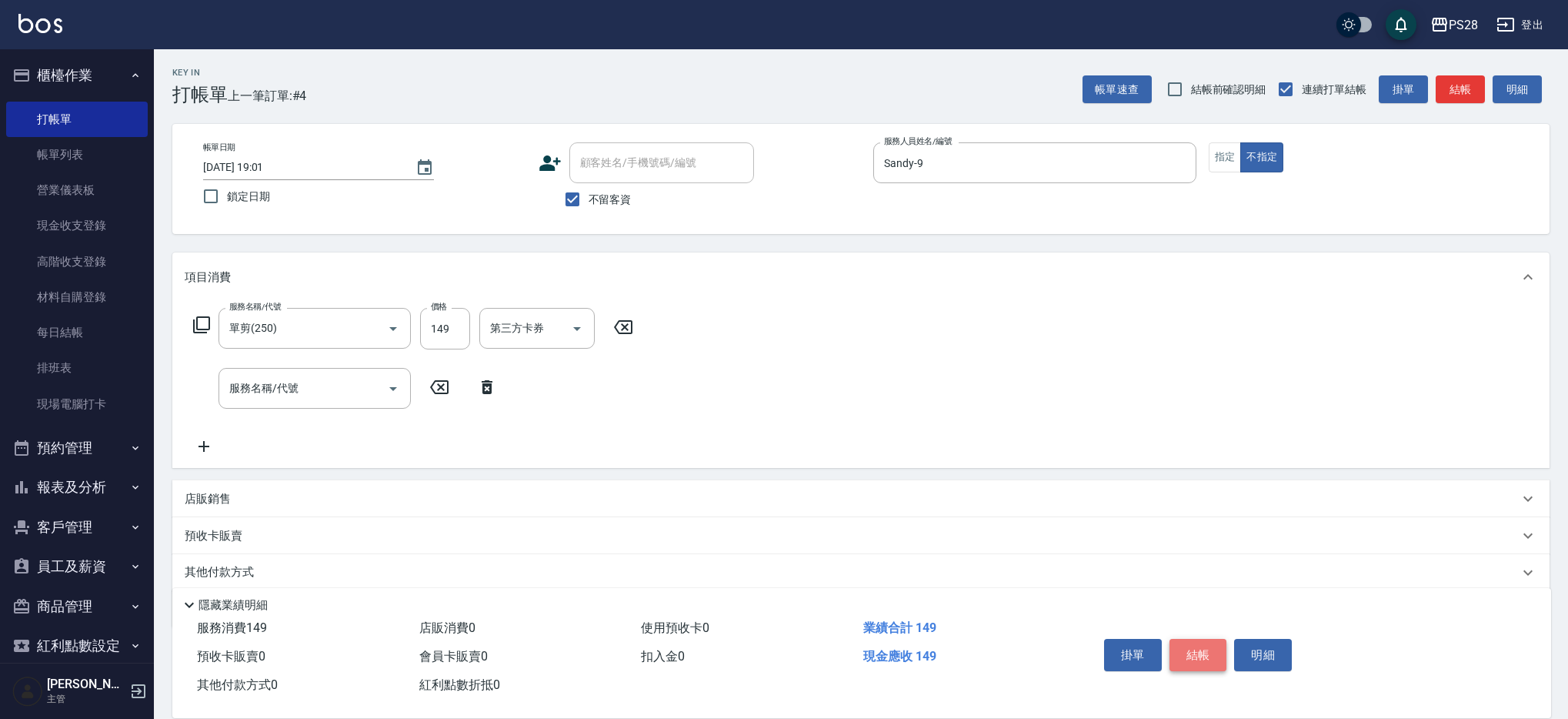
click at [1189, 640] on button "結帳" at bounding box center [1199, 655] width 58 height 32
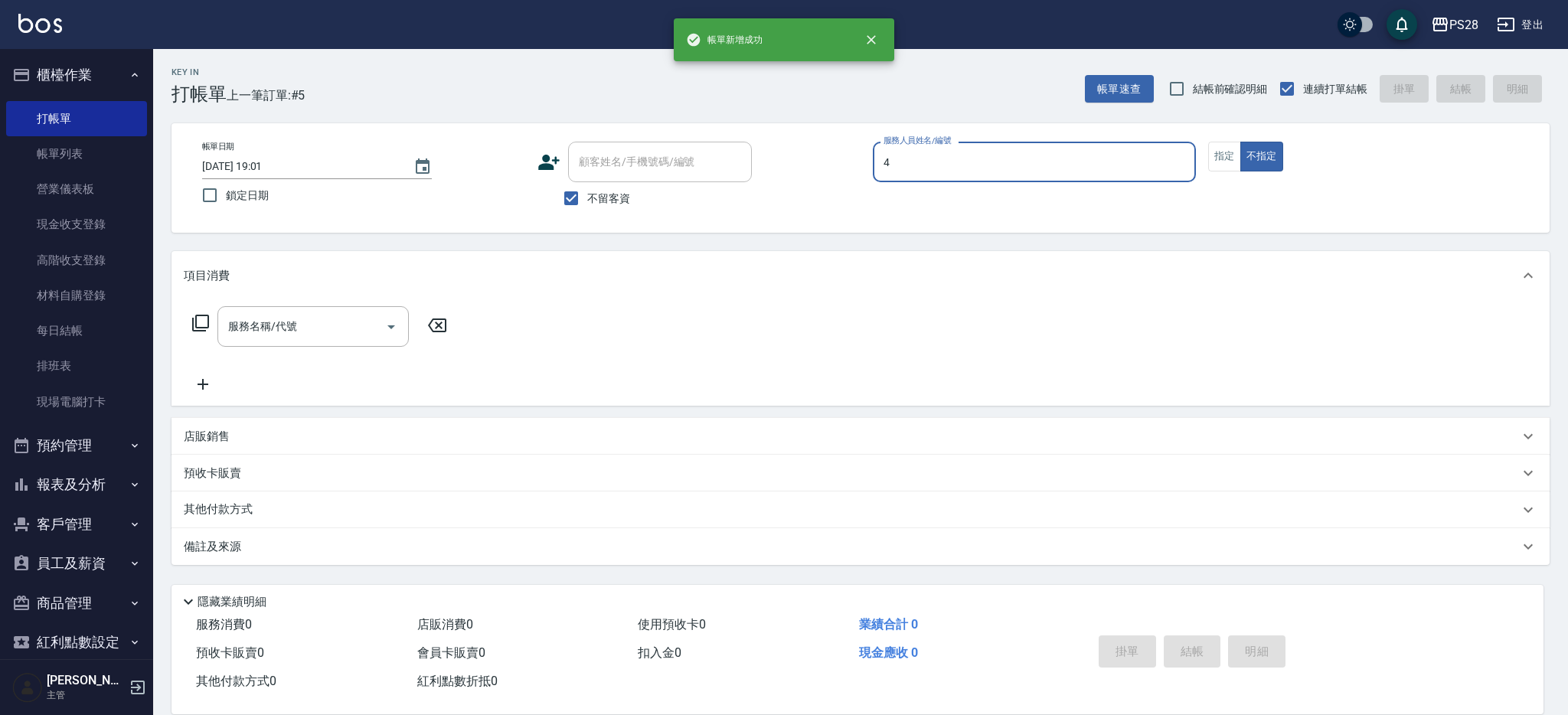
type input "NITA-4"
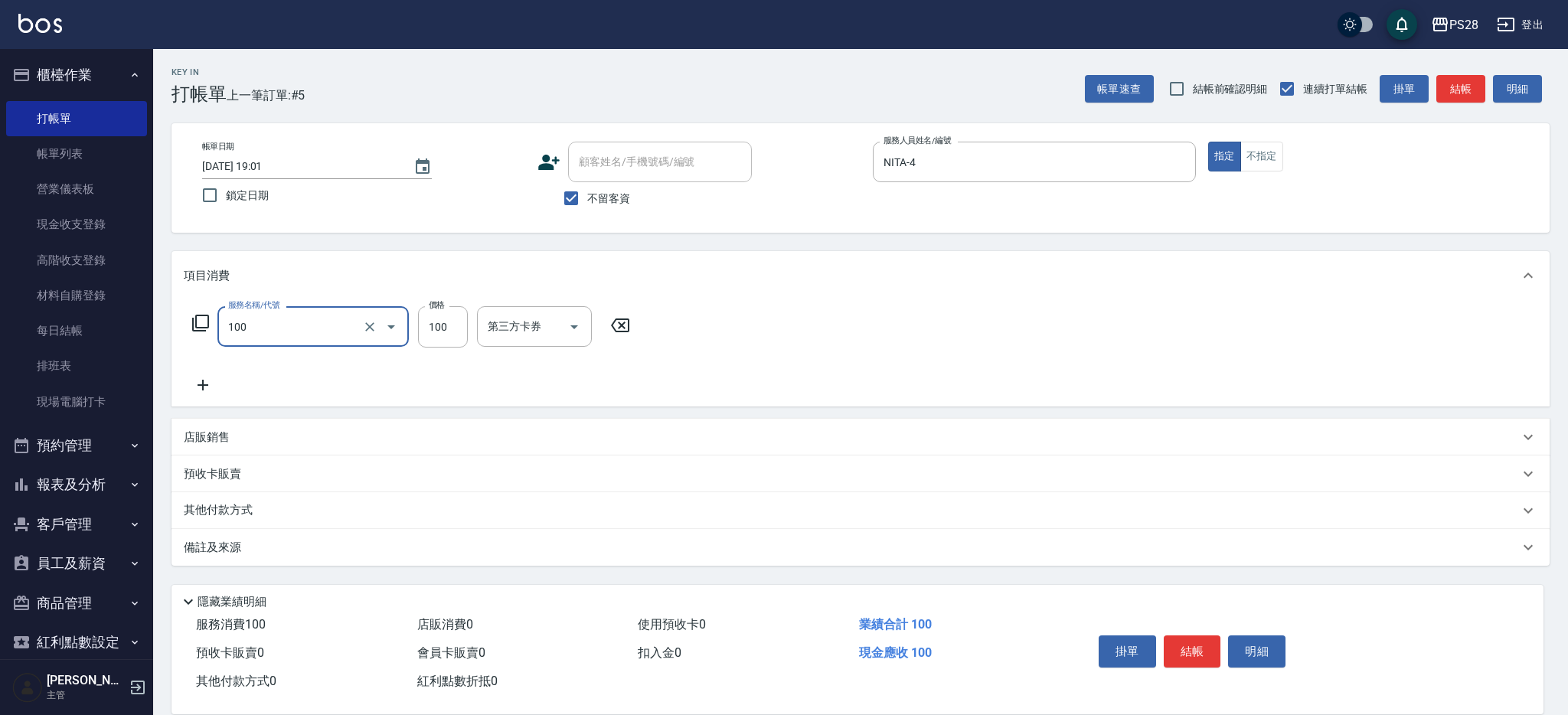
type input "洗髮(100)"
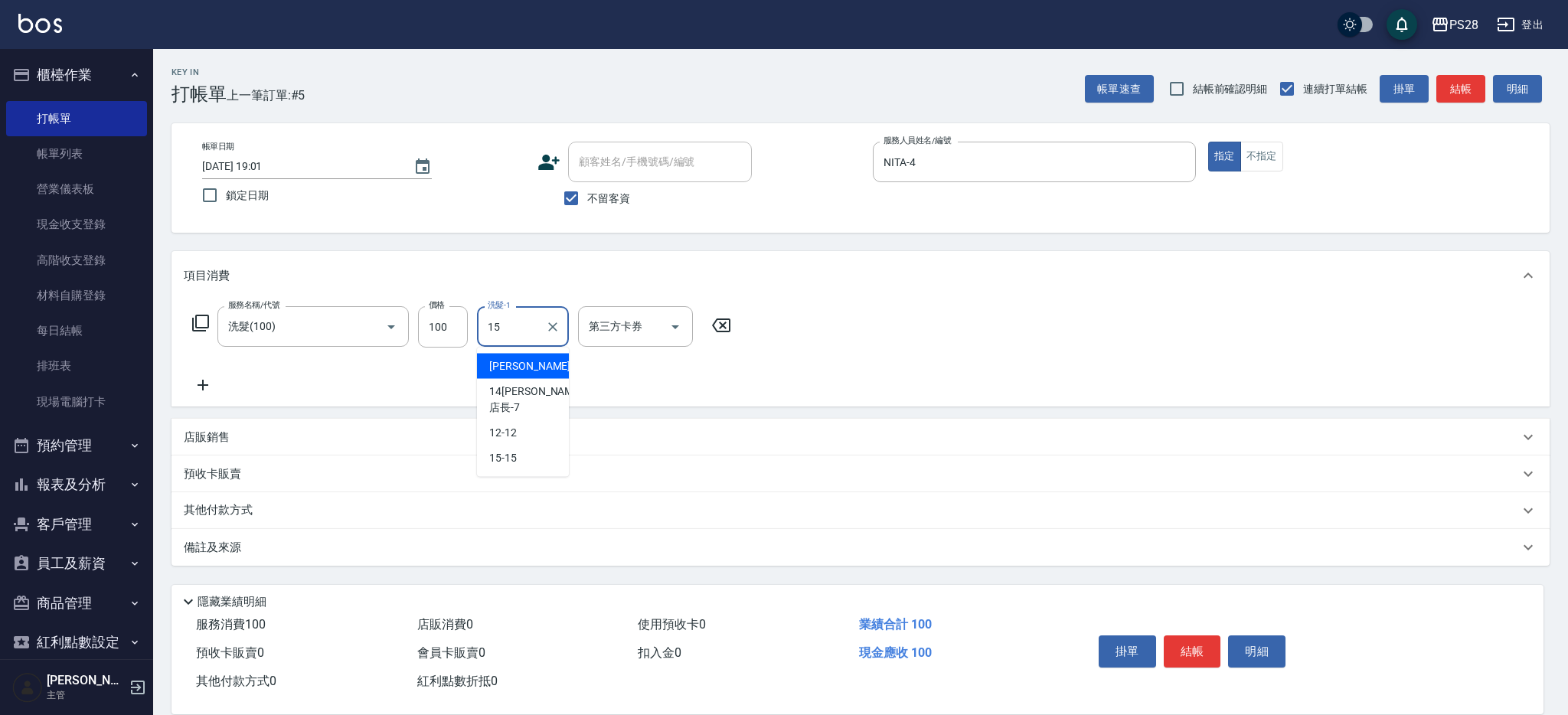
type input "15-15"
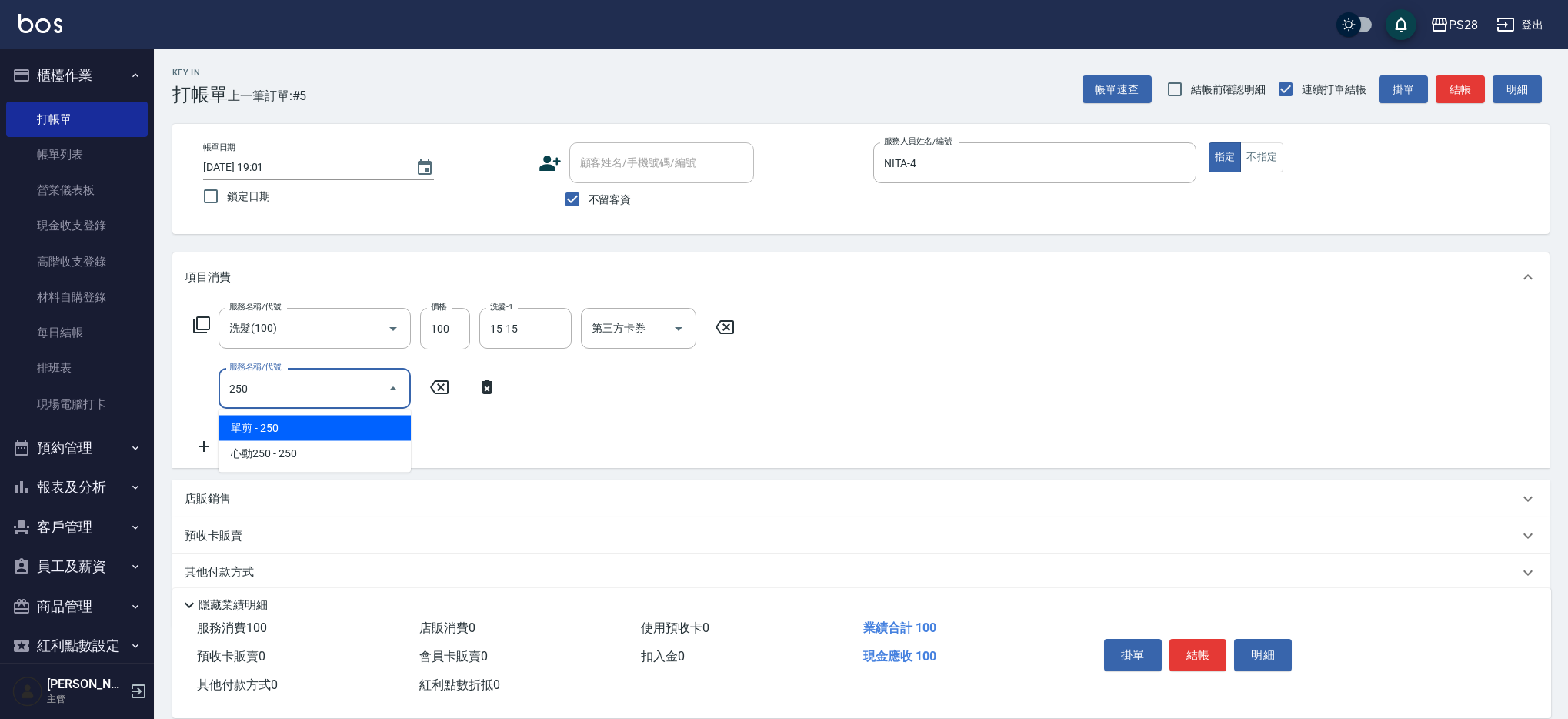
type input "單剪(250)"
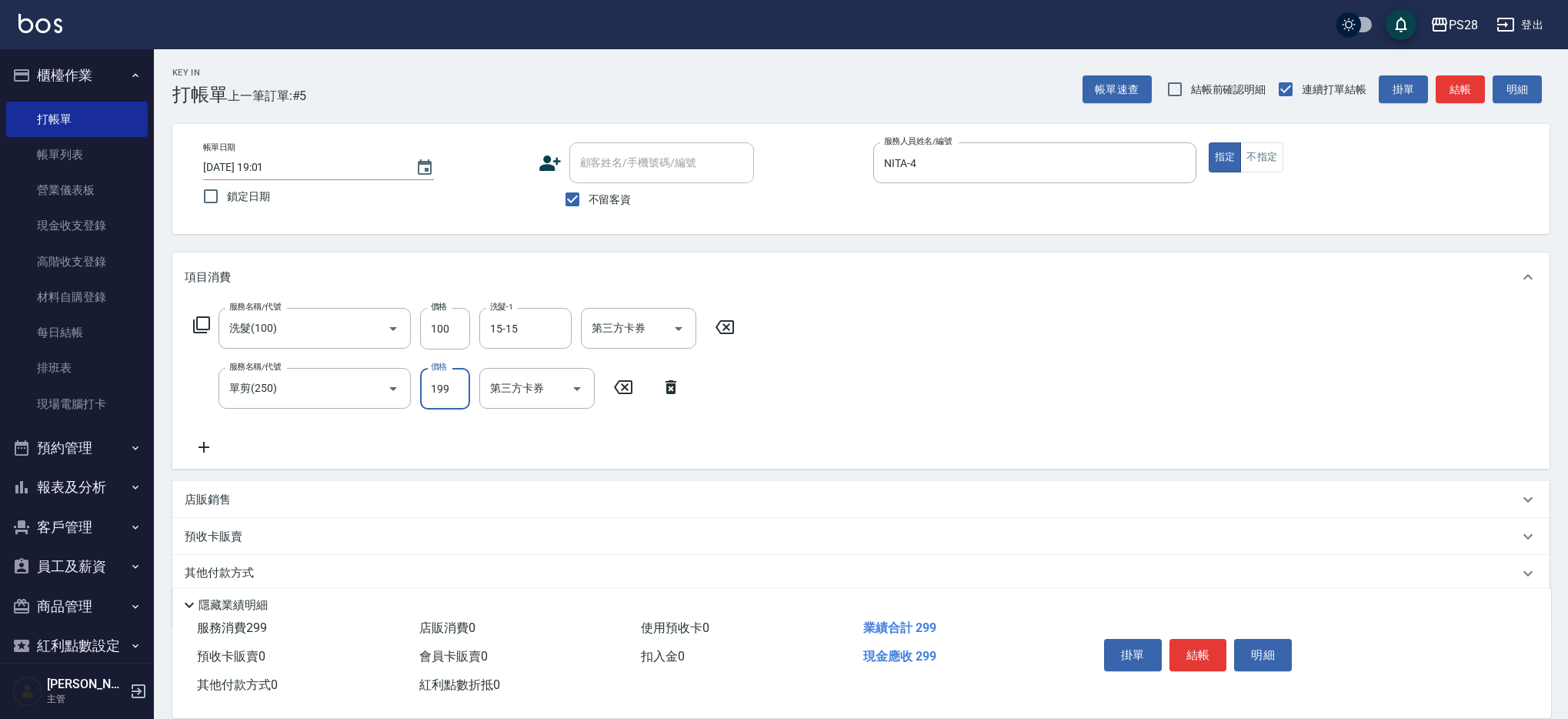
type input "199"
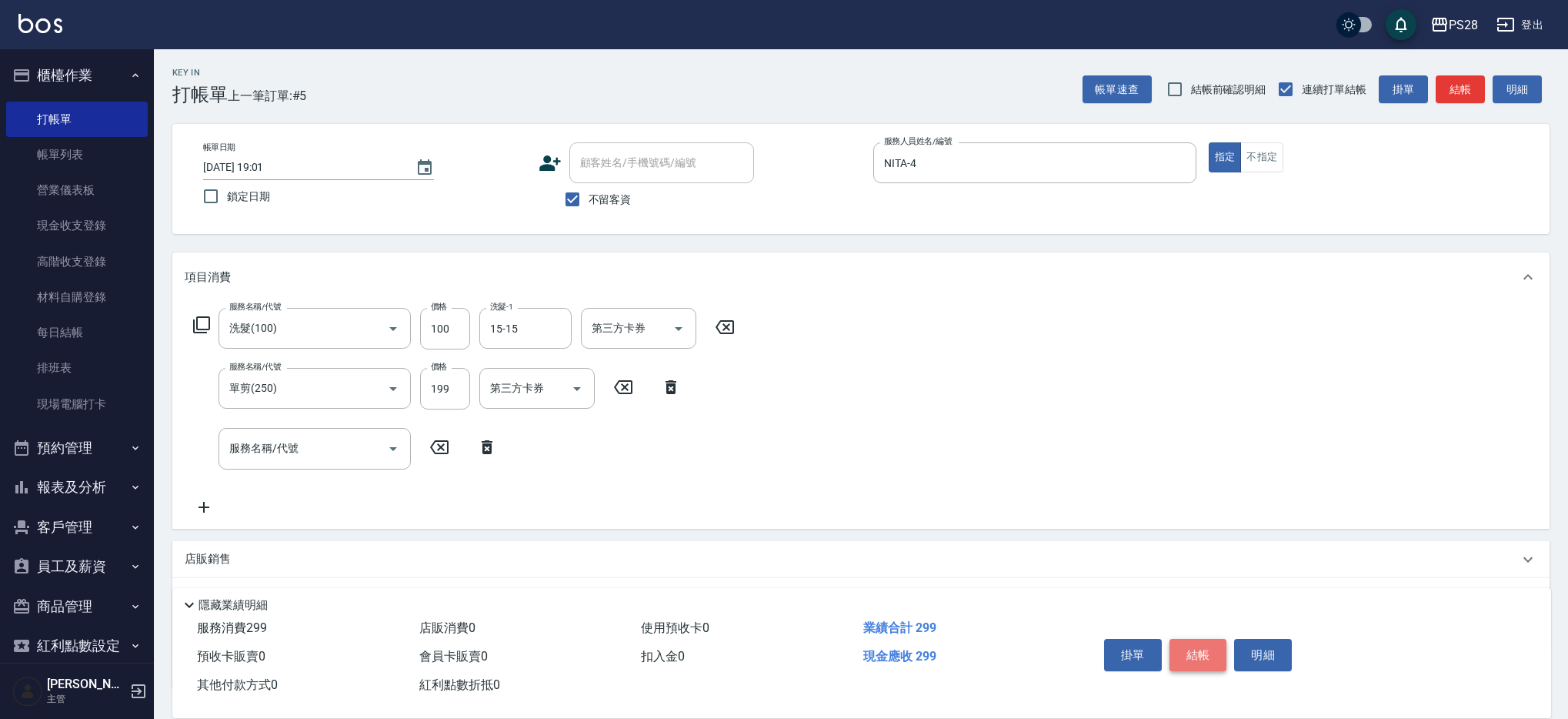
click at [1201, 649] on button "結帳" at bounding box center [1199, 655] width 58 height 32
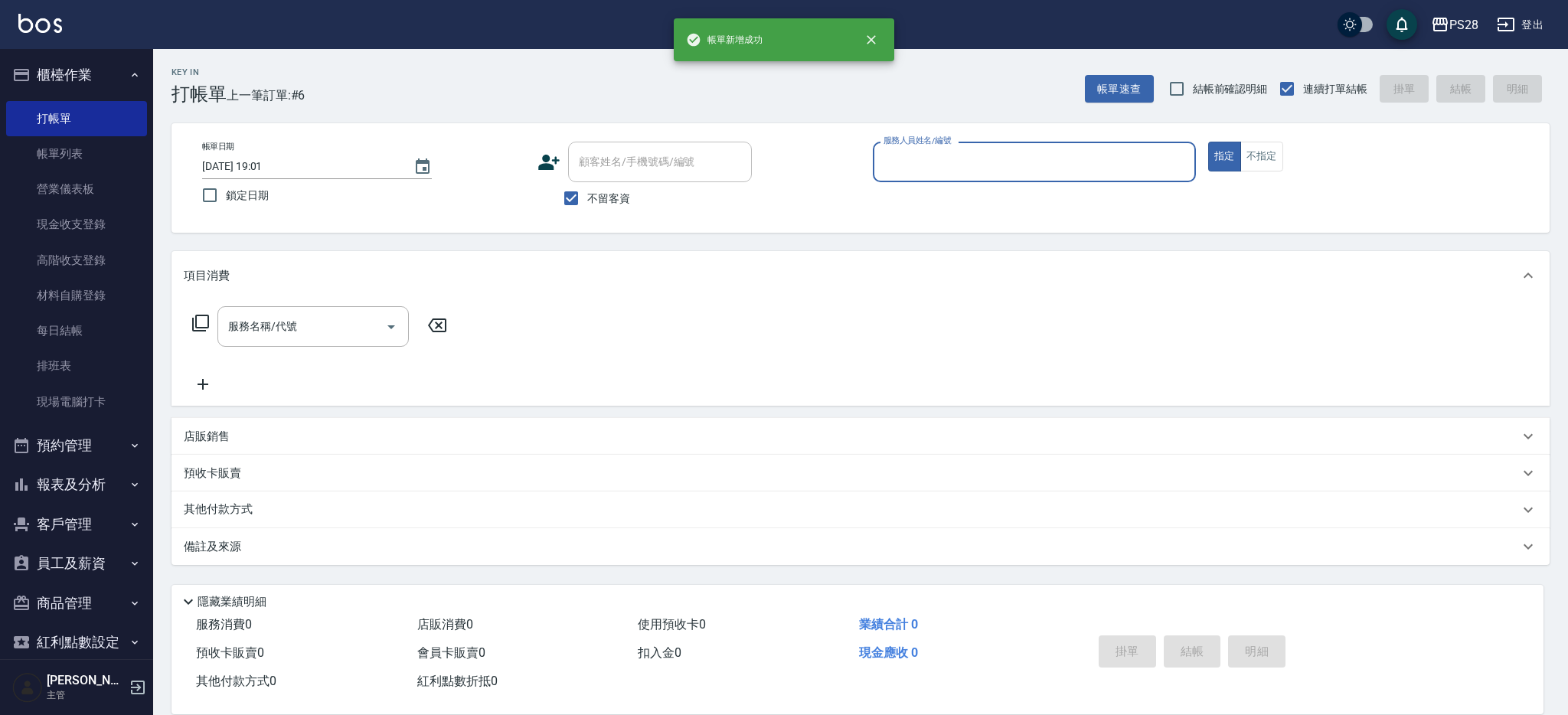
type input "`"
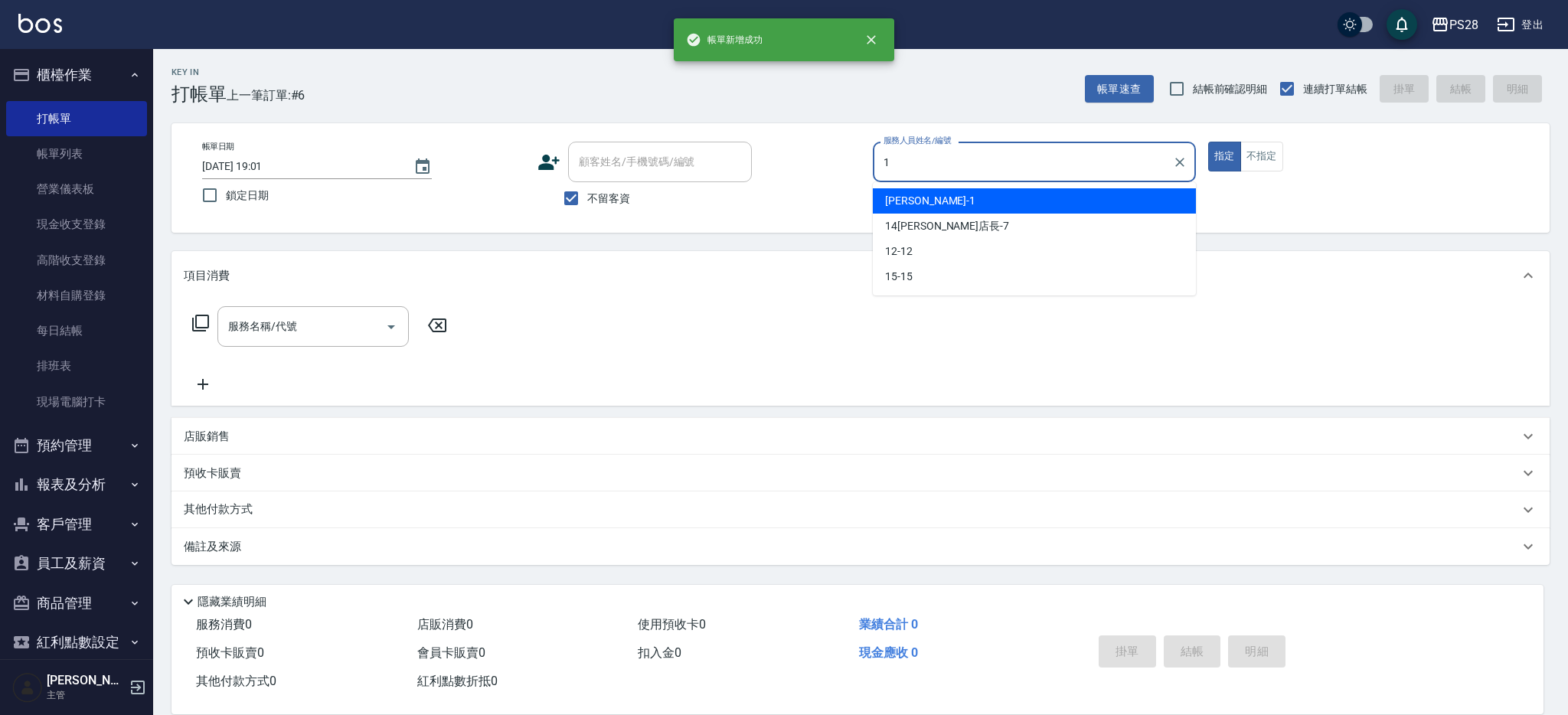
type input "[PERSON_NAME]-1"
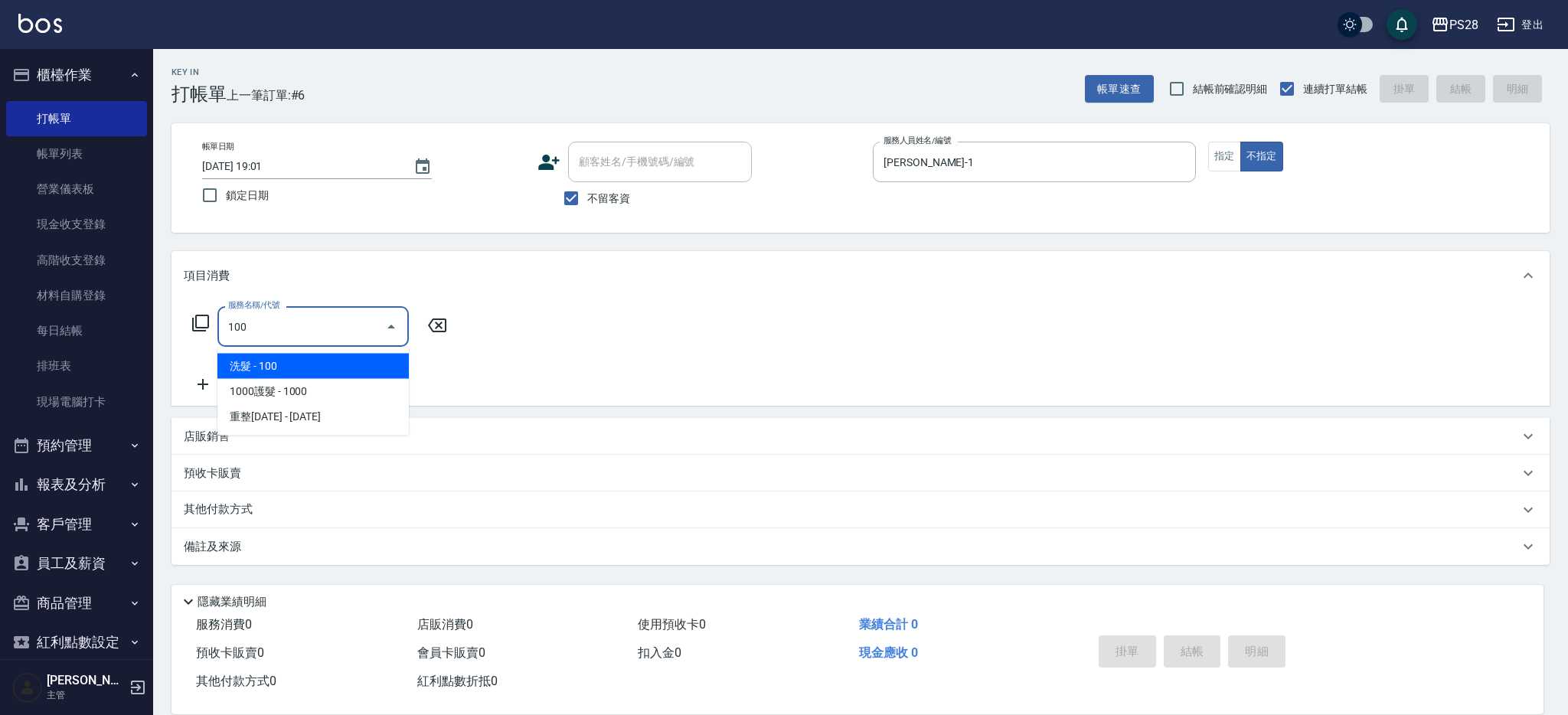
type input "洗髮(100)"
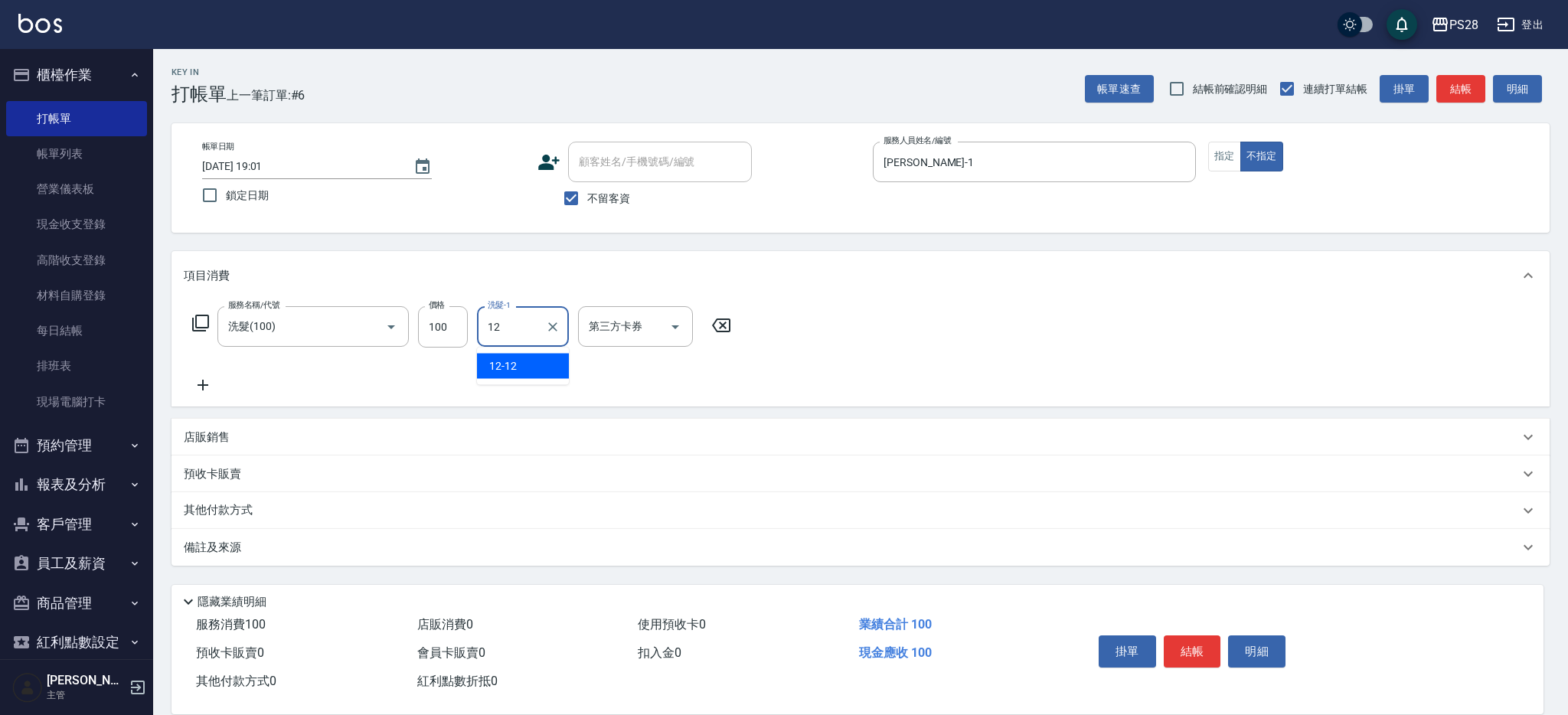
type input "12-12"
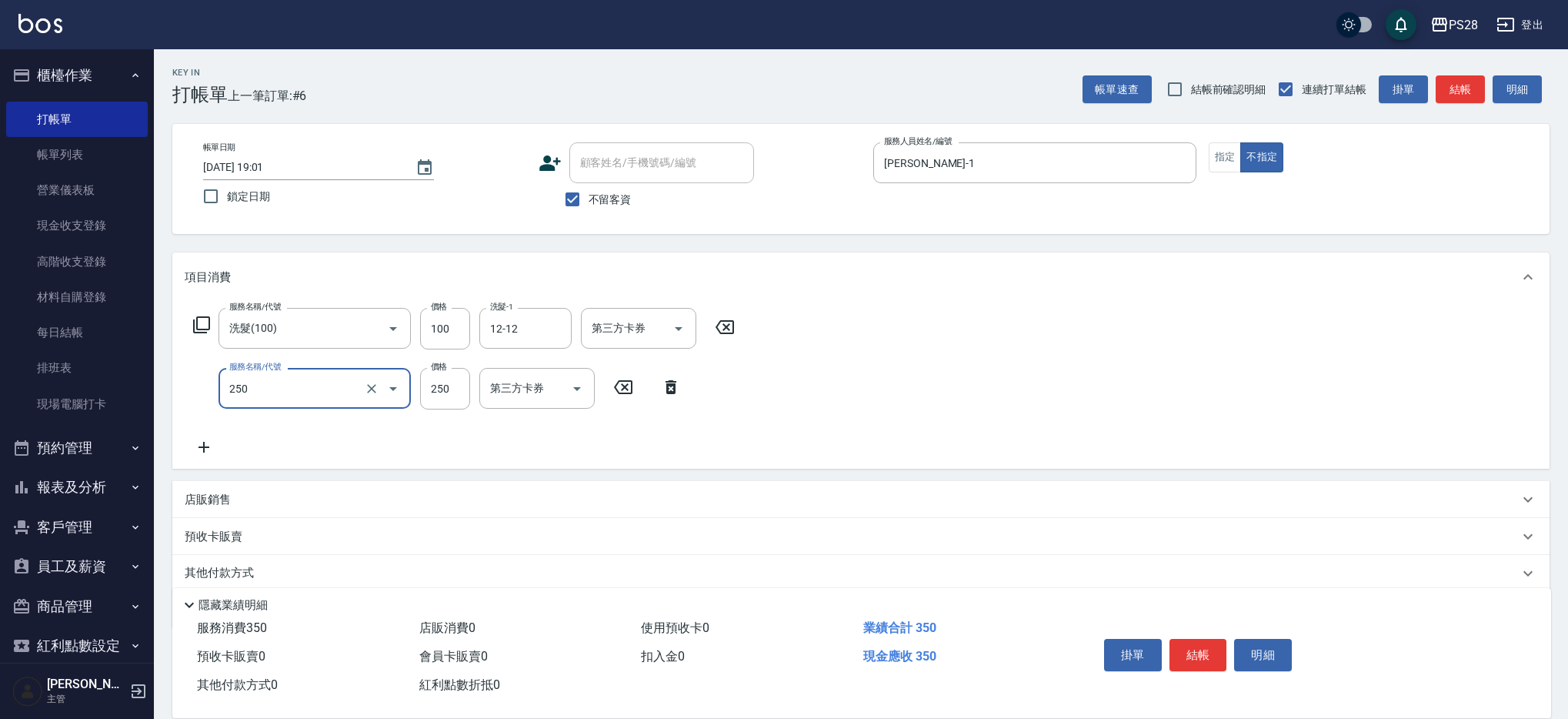
type input "單剪(250)"
type input "149"
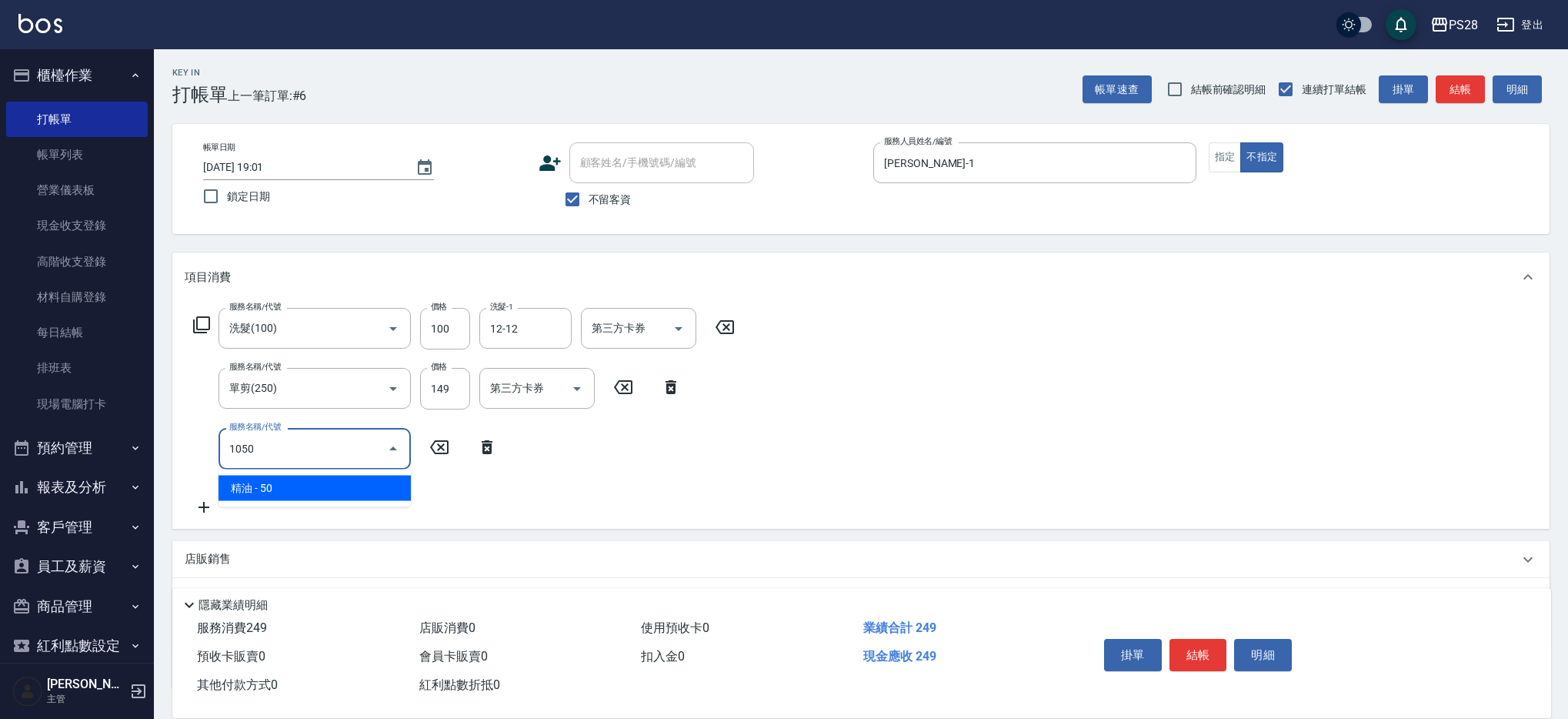
type input "精油(1050)"
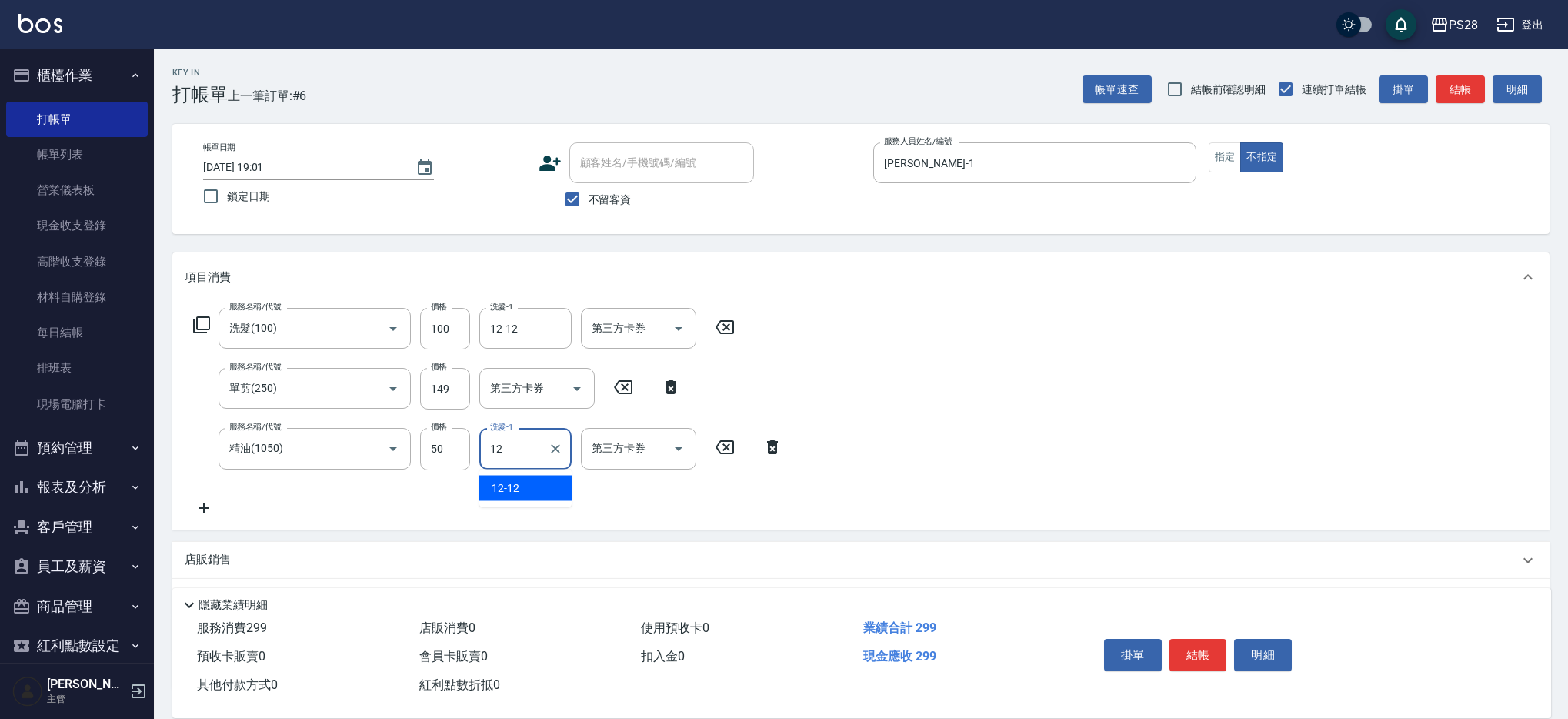
type input "12-12"
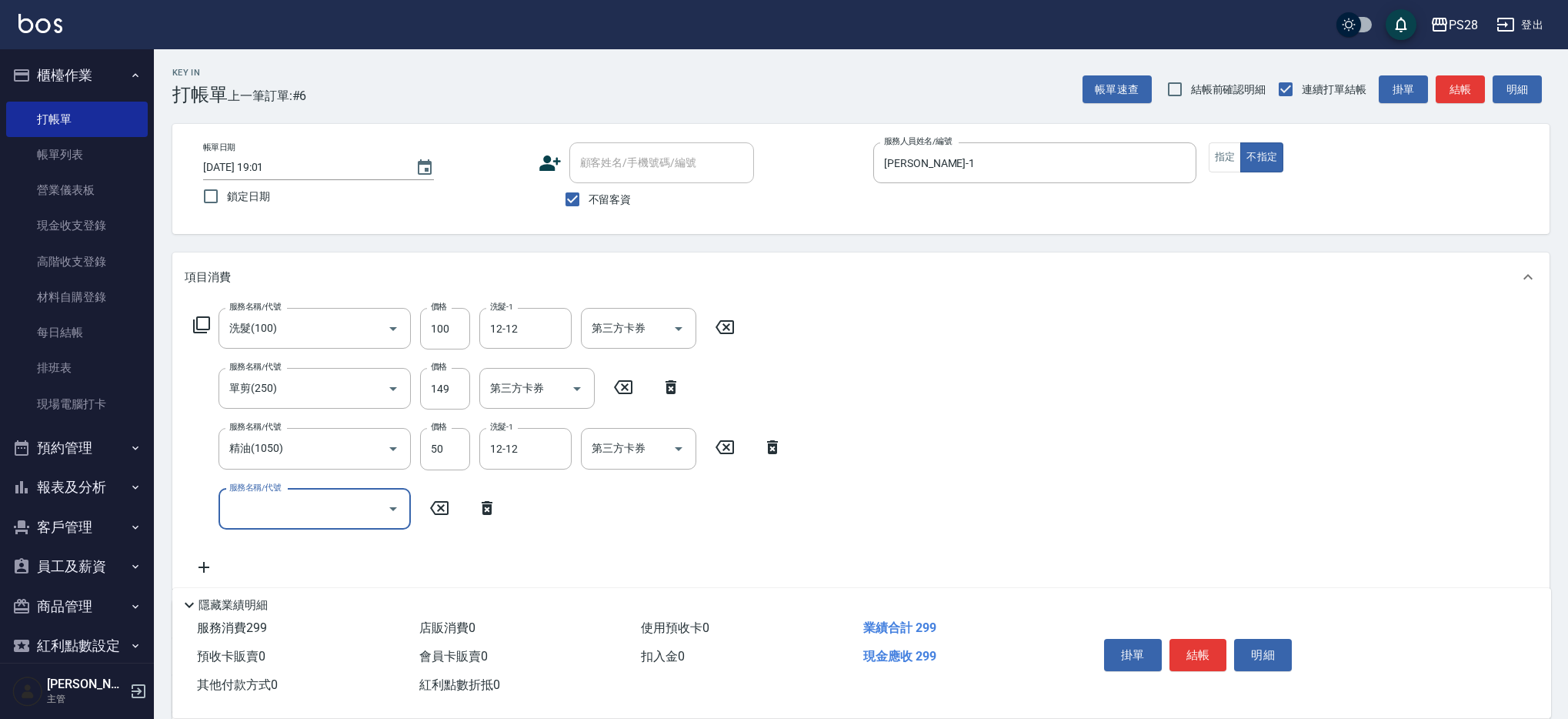
click at [1200, 648] on button "結帳" at bounding box center [1199, 655] width 58 height 32
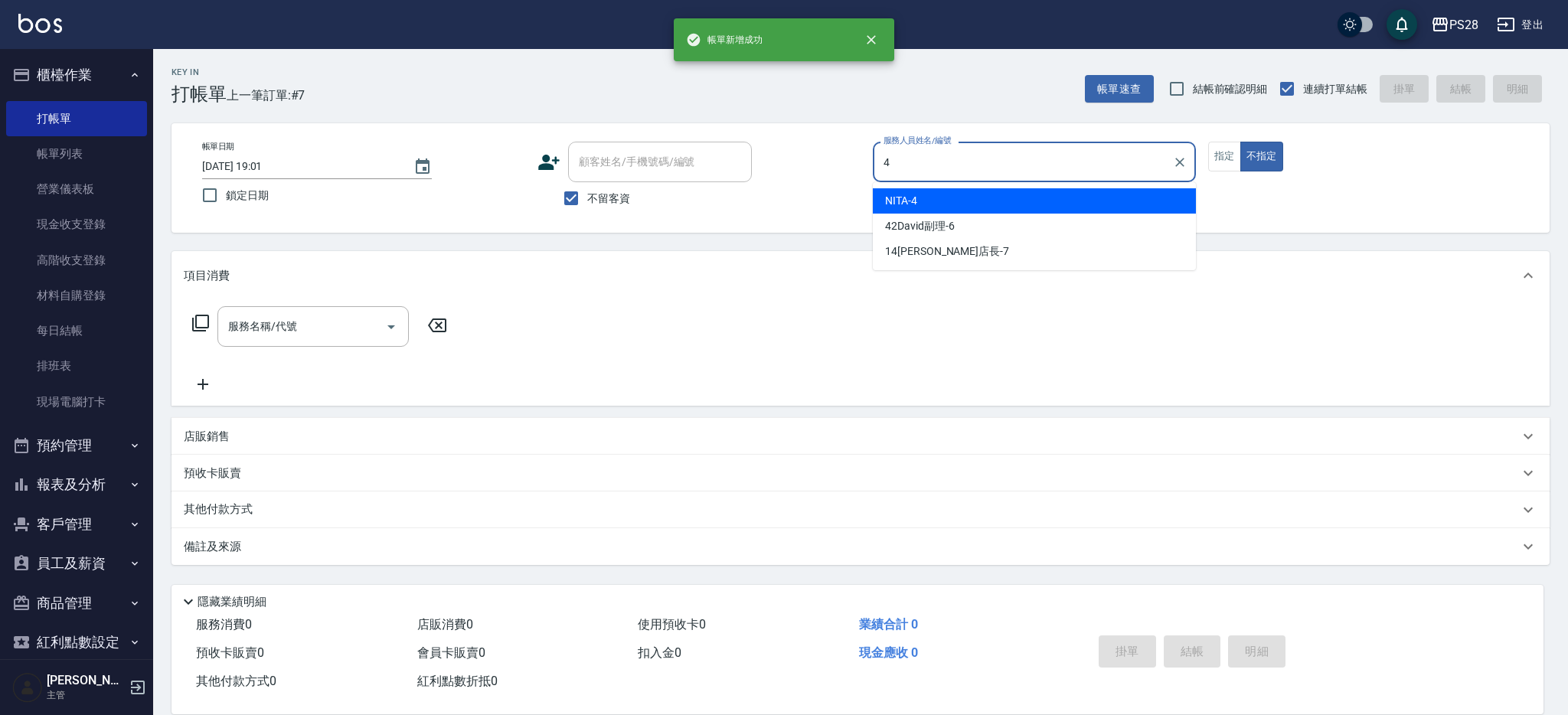
type input "NITA-4"
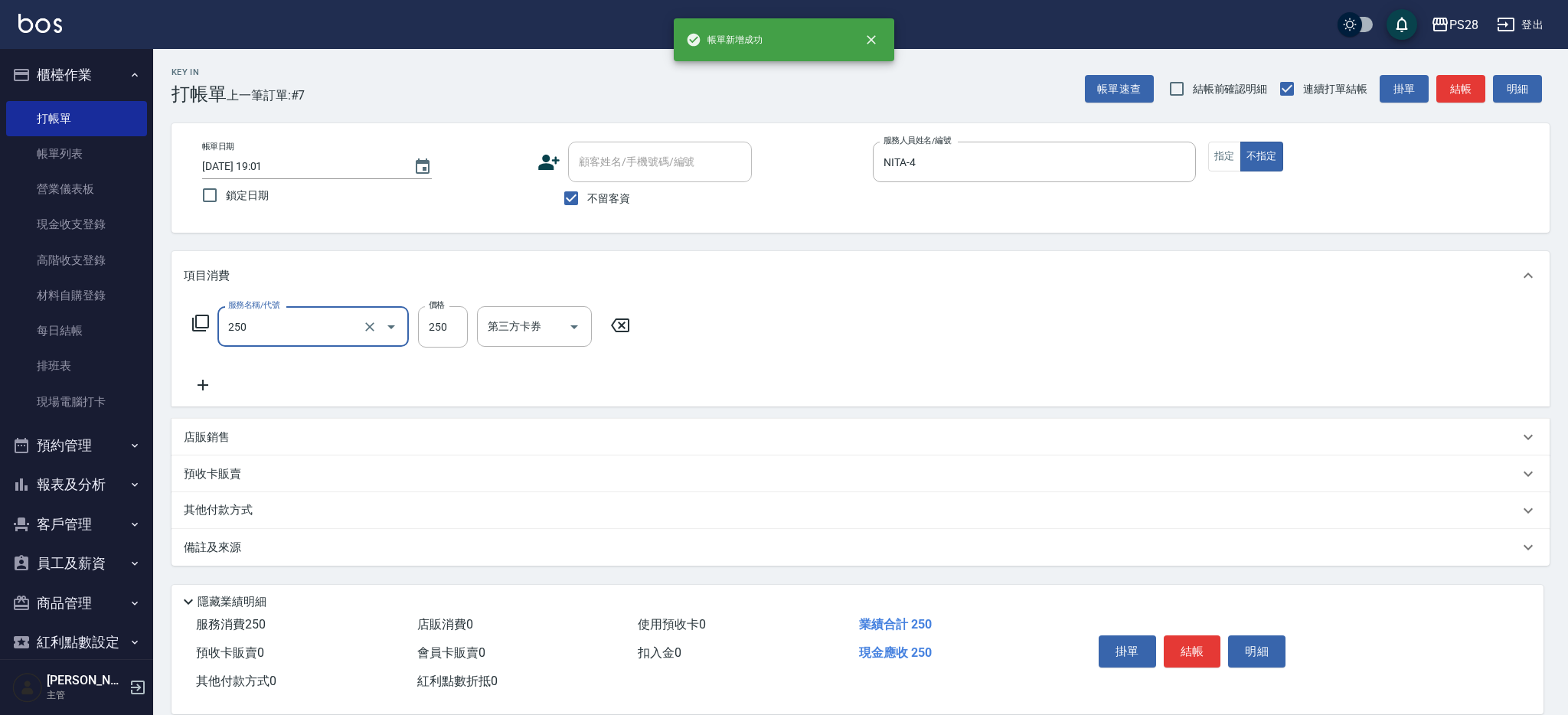
type input "單剪(250)"
type input "149"
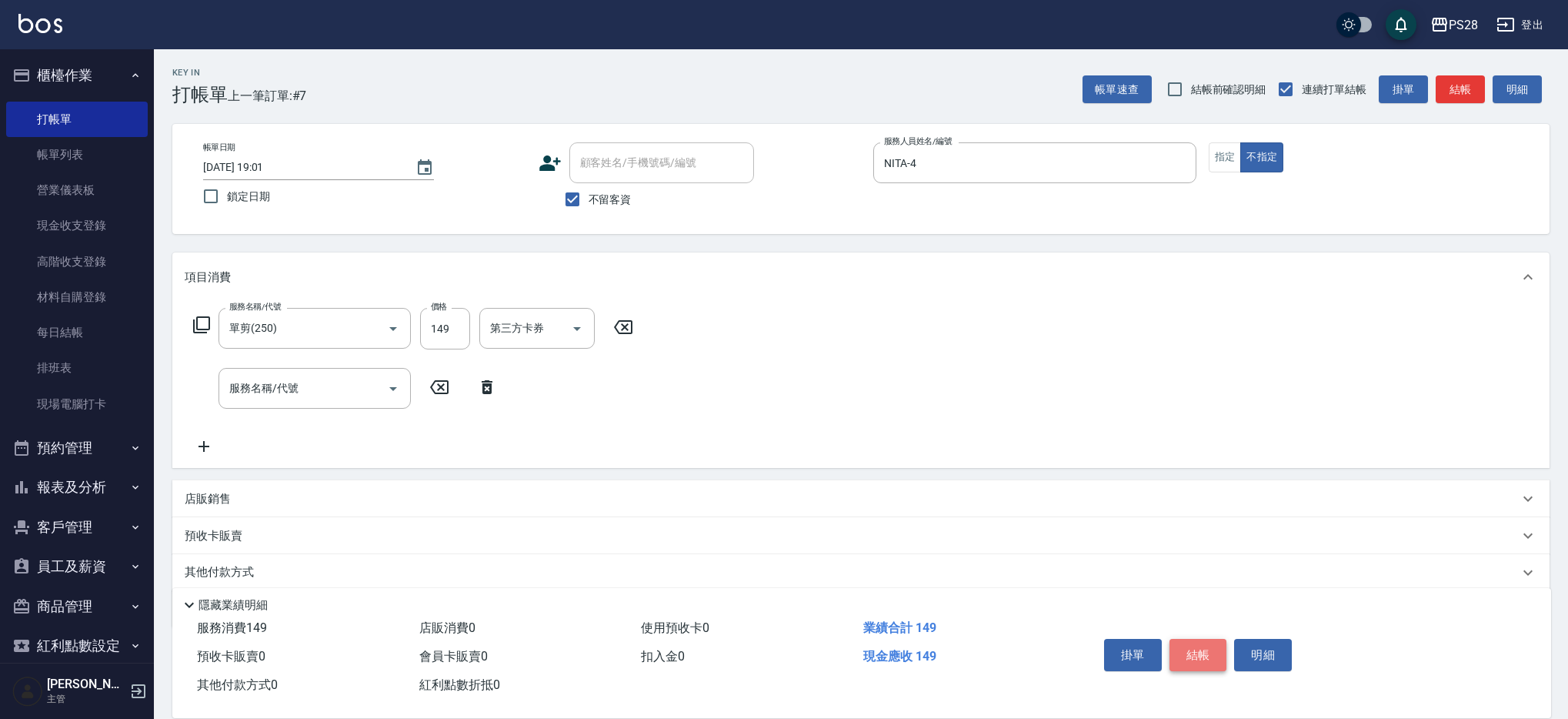
click at [1205, 650] on button "結帳" at bounding box center [1199, 655] width 58 height 32
